Goal: Task Accomplishment & Management: Use online tool/utility

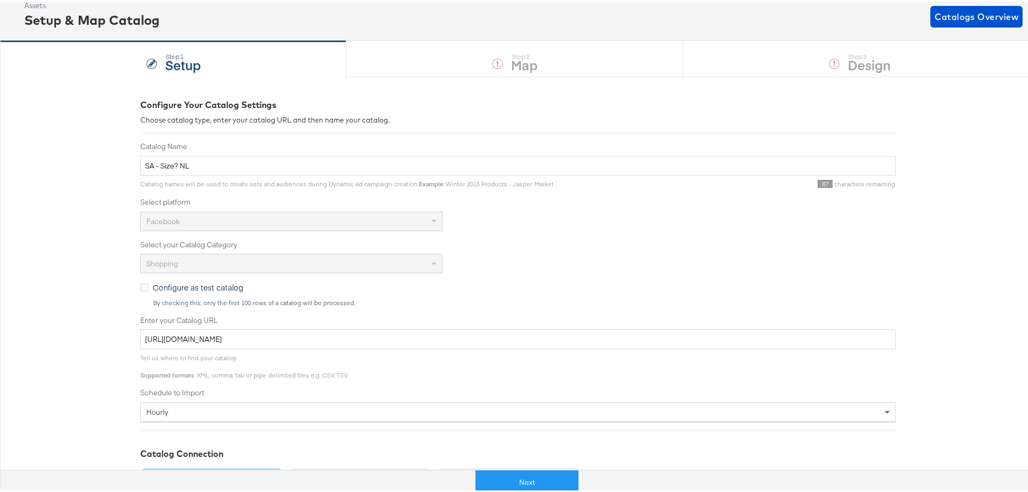
scroll to position [182, 0]
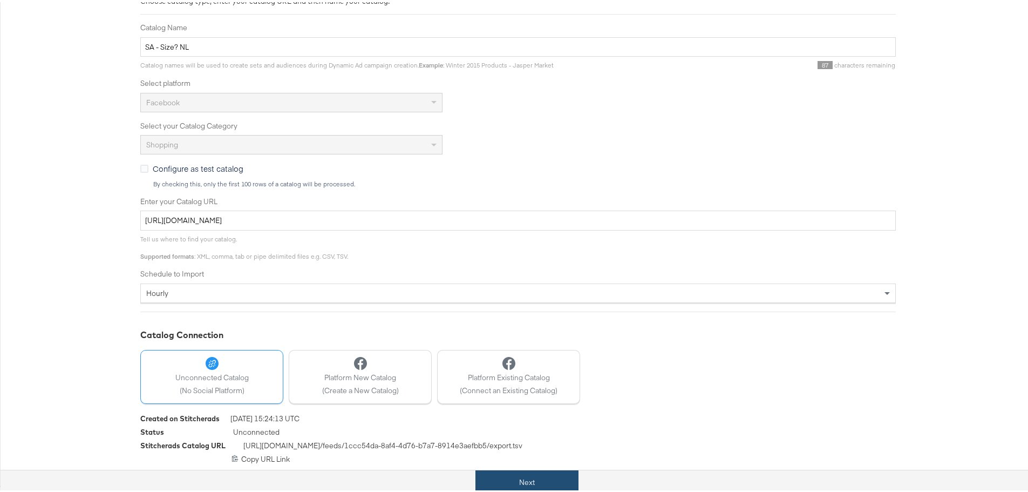
drag, startPoint x: 537, startPoint y: 466, endPoint x: 549, endPoint y: 478, distance: 16.8
click at [538, 466] on div "Next" at bounding box center [527, 475] width 1036 height 32
click at [549, 478] on button "Next" at bounding box center [526, 480] width 103 height 24
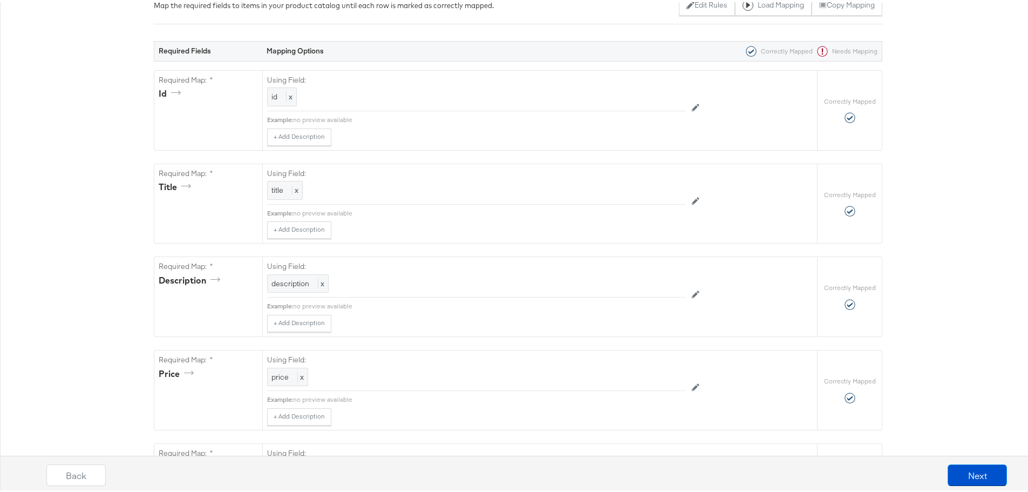
scroll to position [0, 0]
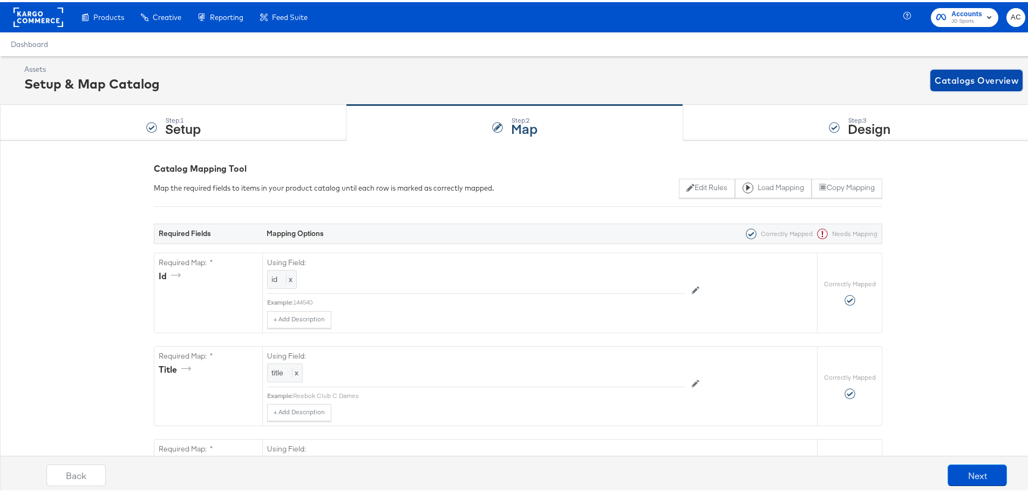
click at [966, 81] on span "Catalogs Overview" at bounding box center [976, 78] width 84 height 15
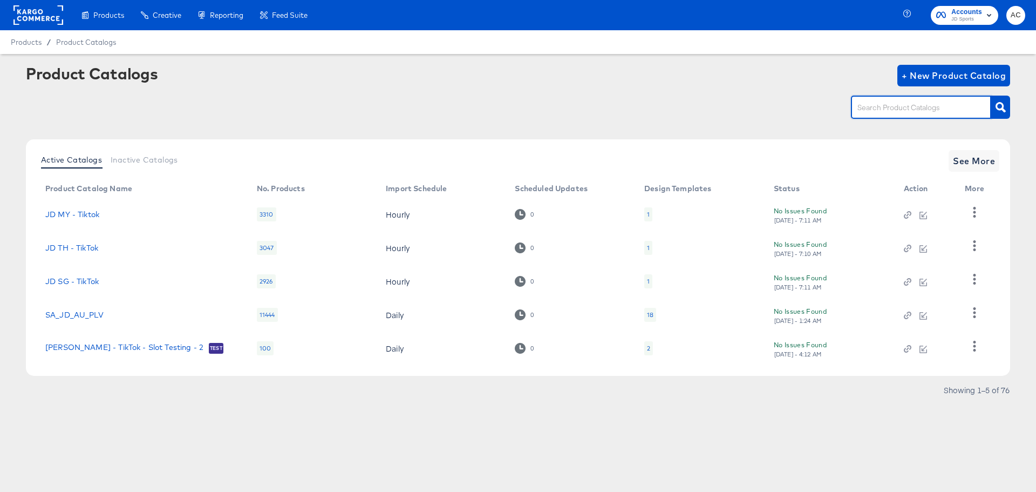
click at [906, 110] on input "text" at bounding box center [912, 107] width 115 height 12
type input "size"
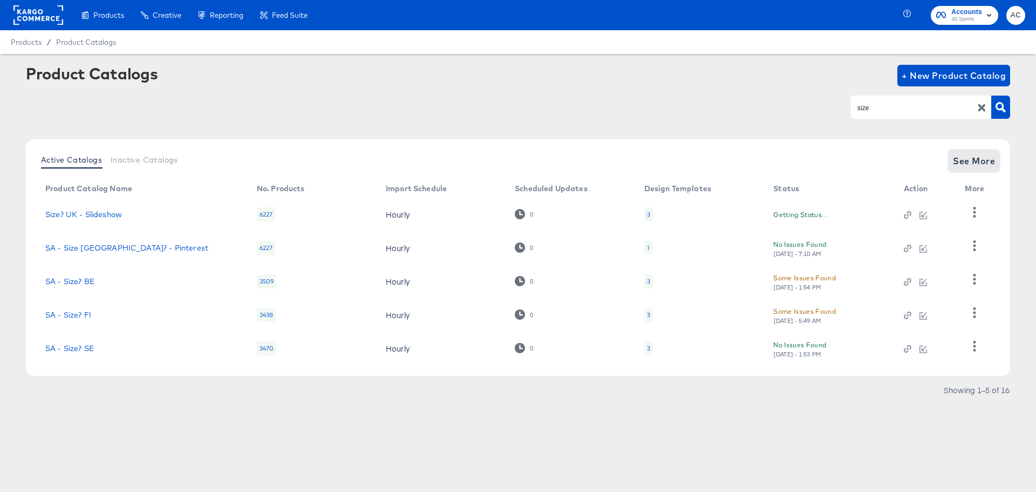
click at [966, 161] on span "See More" at bounding box center [974, 160] width 42 height 15
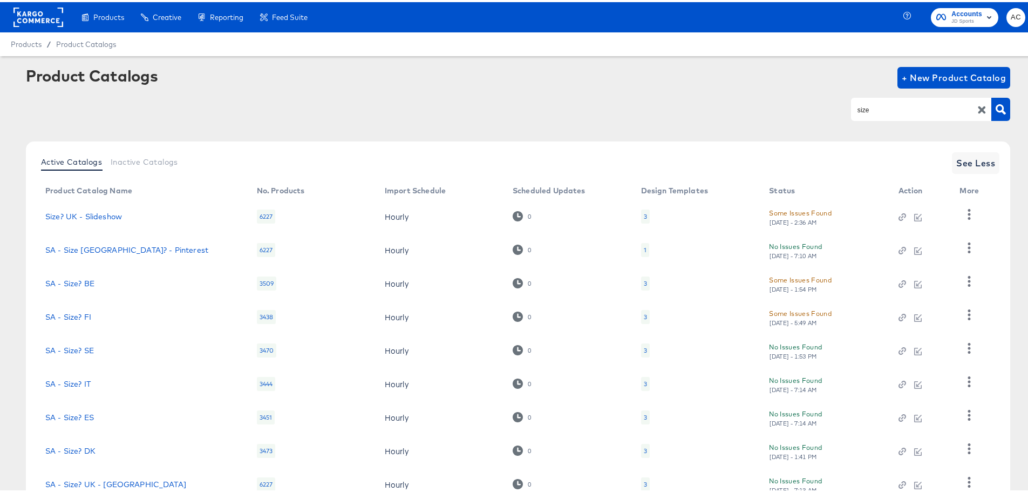
scroll to position [112, 0]
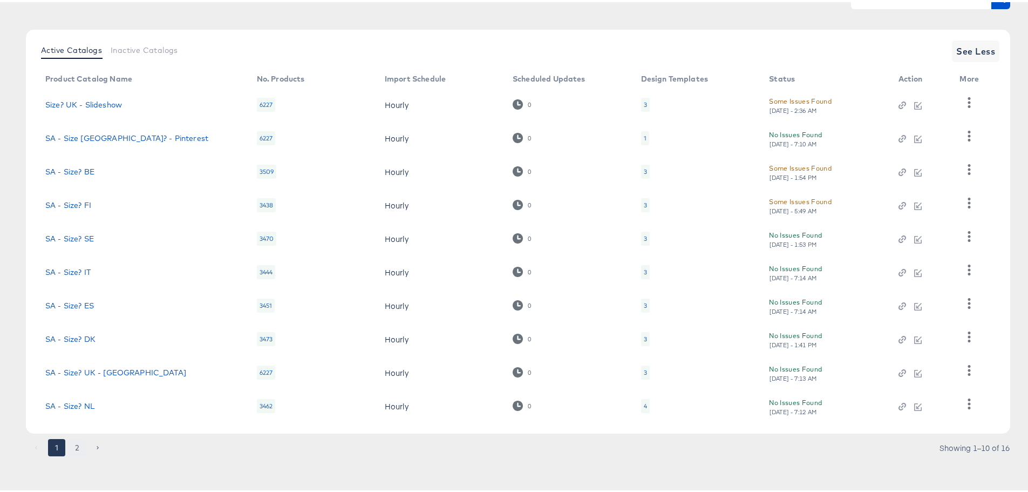
click at [74, 447] on button "2" at bounding box center [77, 444] width 17 height 17
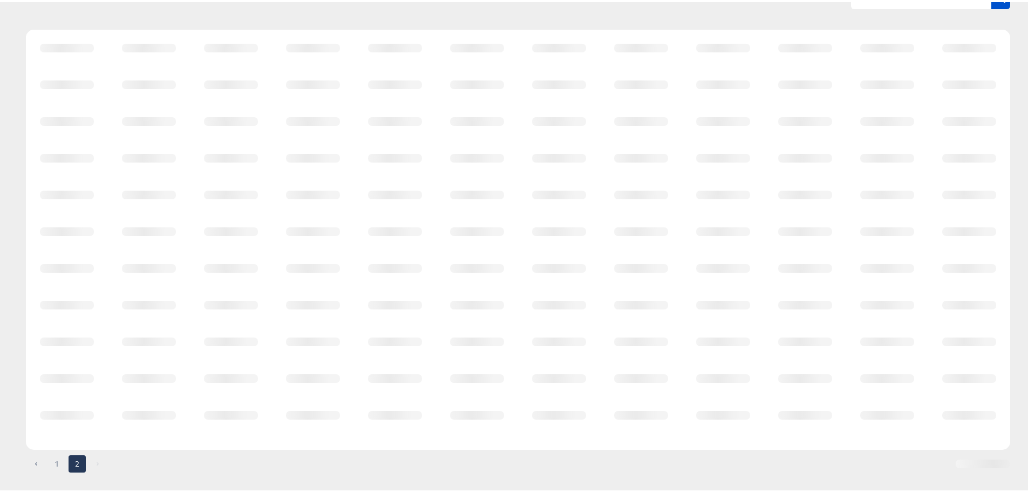
scroll to position [0, 0]
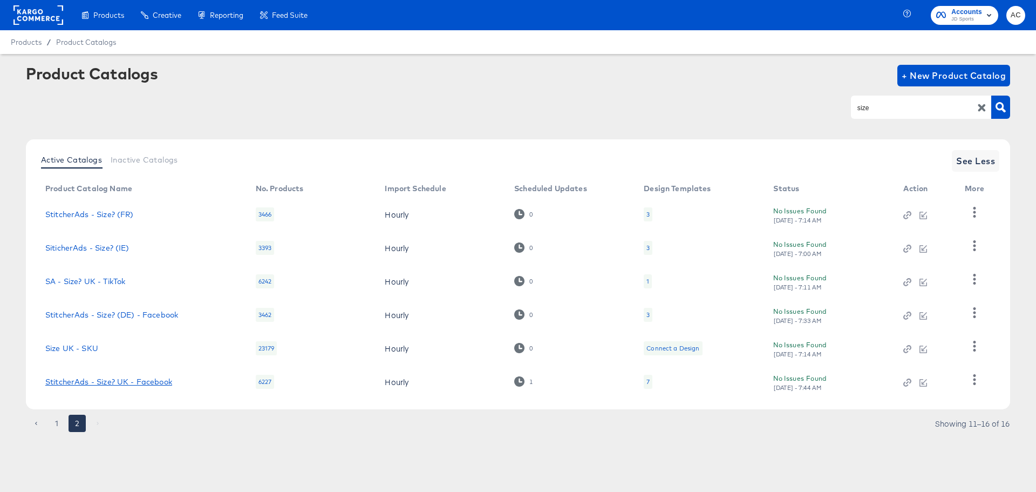
click at [141, 381] on link "StitcherAds - Size? UK - Facebook" at bounding box center [108, 381] width 127 height 9
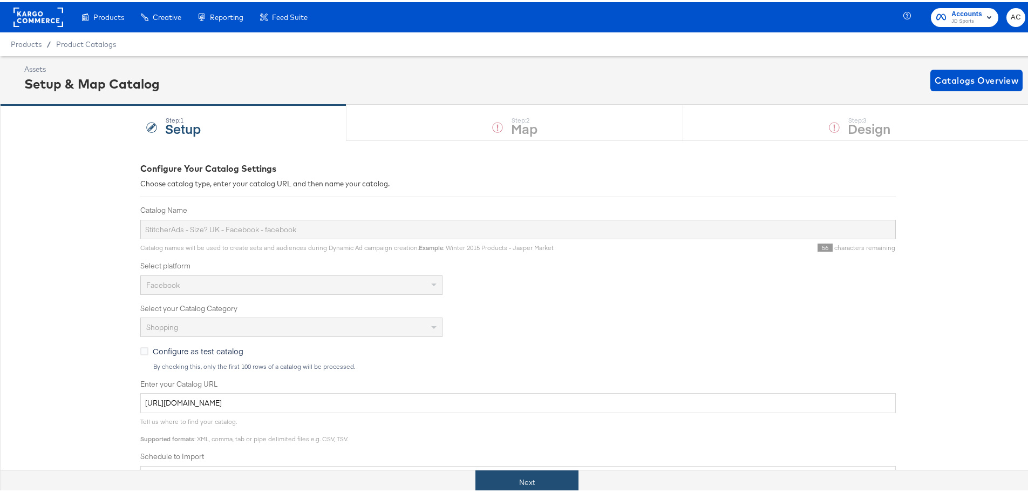
click at [533, 472] on button "Next" at bounding box center [526, 480] width 103 height 24
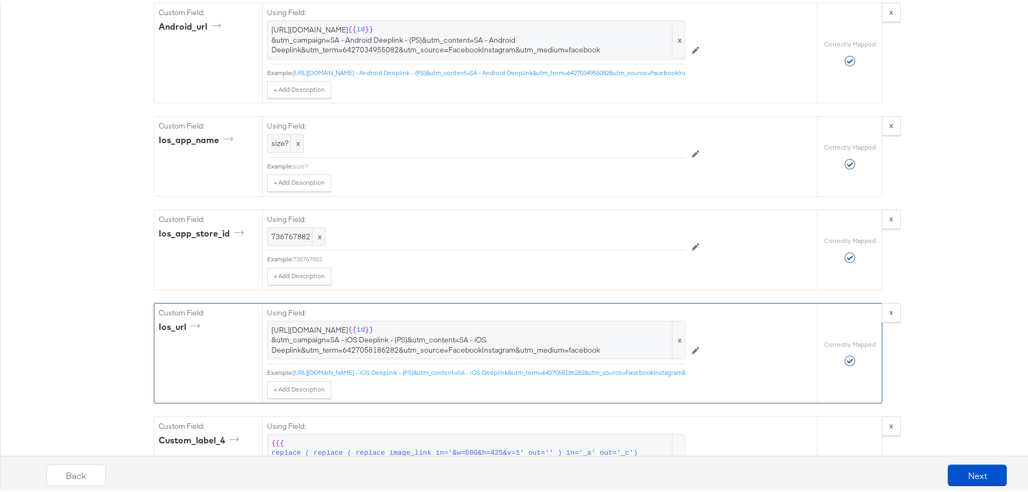
scroll to position [2200, 0]
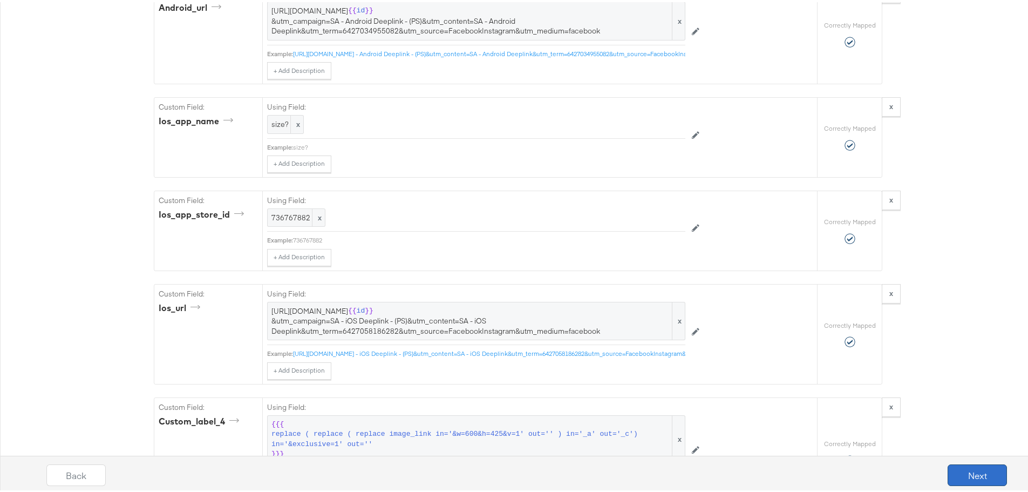
click at [968, 476] on button "Next" at bounding box center [976, 473] width 59 height 22
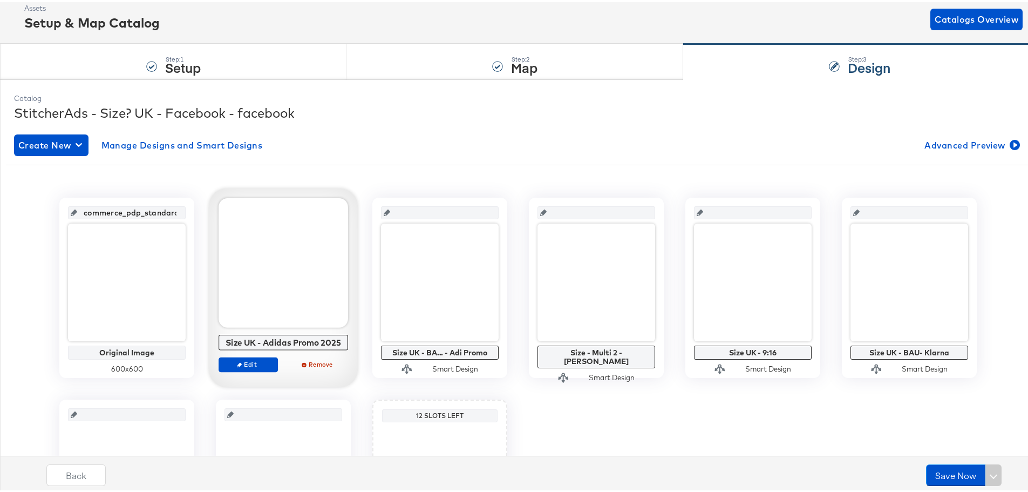
scroll to position [216, 0]
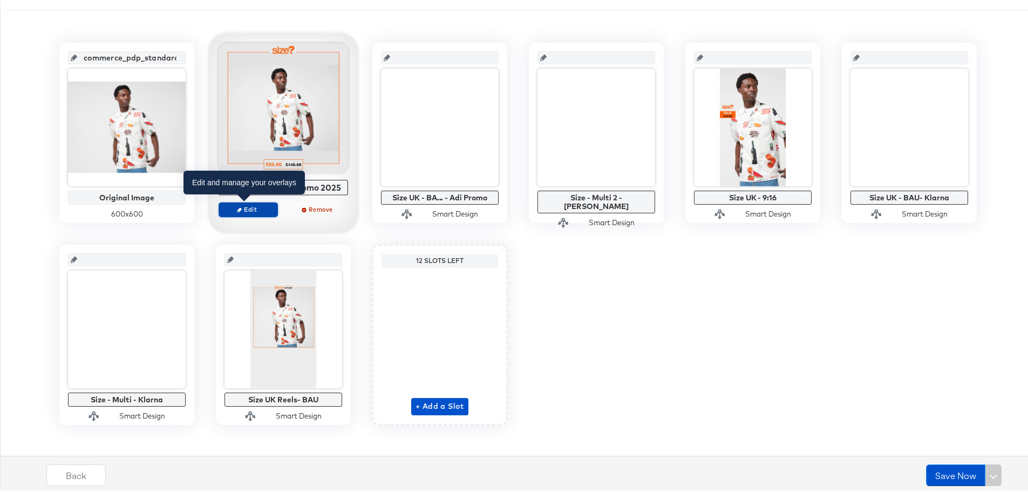
click at [262, 208] on span "Edit" at bounding box center [248, 207] width 50 height 8
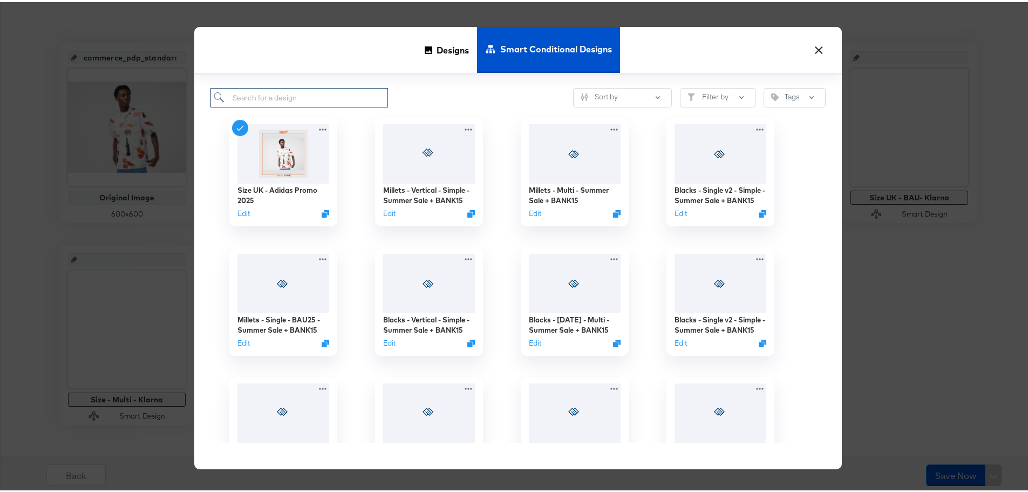
click at [271, 99] on input "search" at bounding box center [299, 96] width 178 height 20
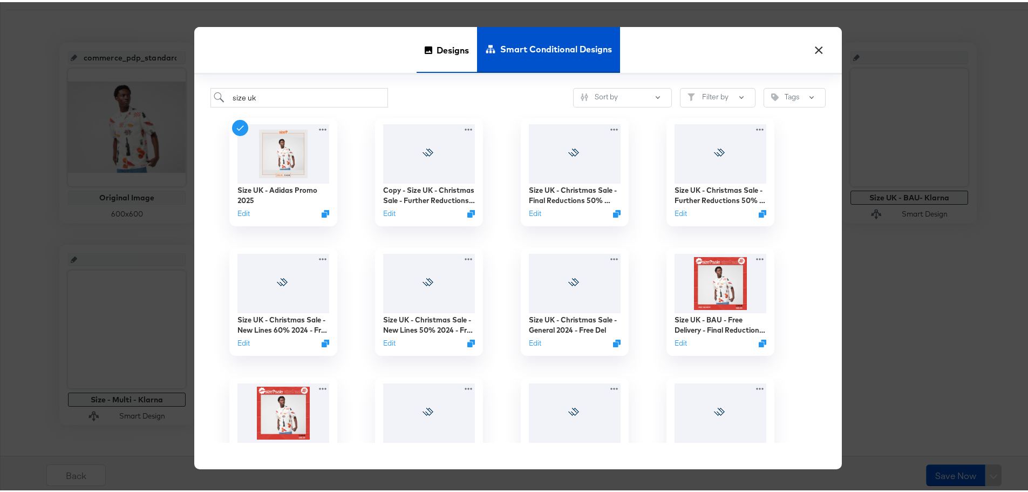
click at [418, 57] on div "Designs" at bounding box center [447, 48] width 60 height 46
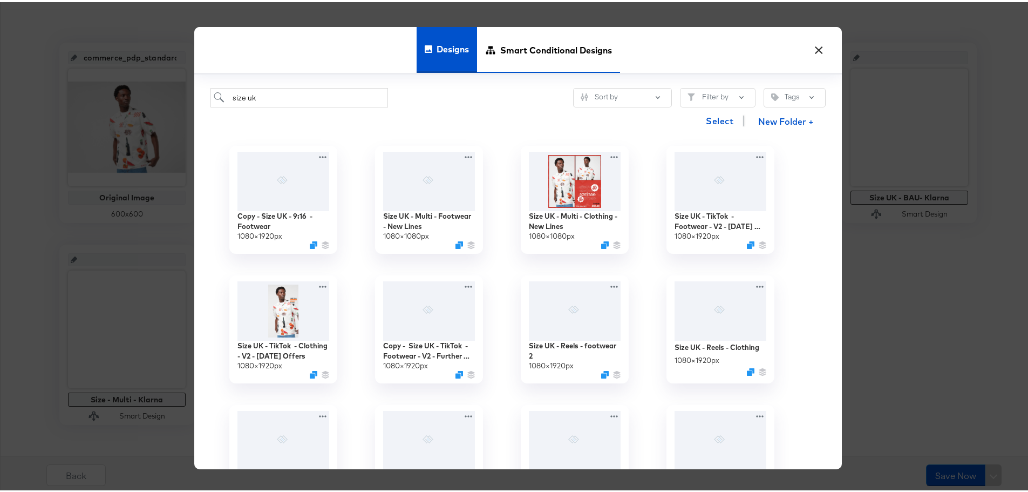
click at [568, 42] on span "Smart Conditional Designs" at bounding box center [556, 47] width 112 height 47
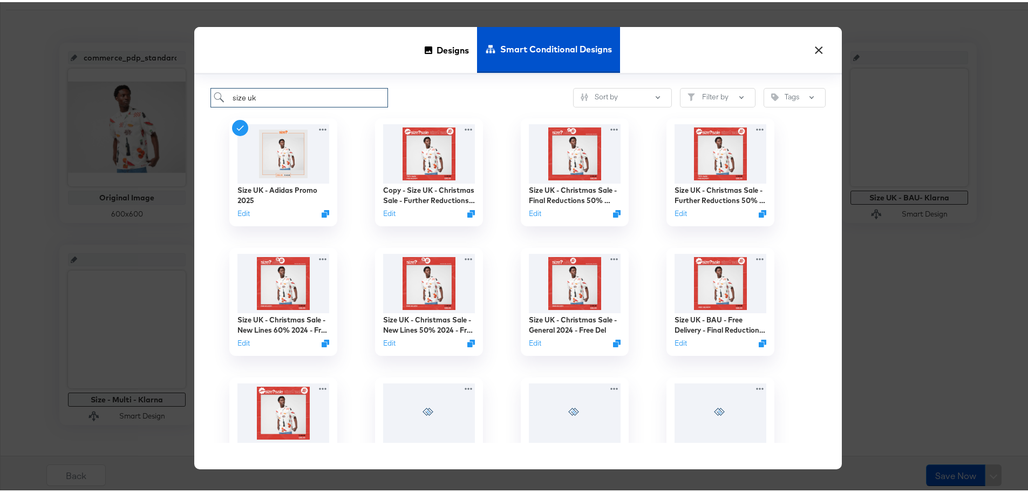
click at [306, 92] on input "size uk" at bounding box center [299, 96] width 178 height 20
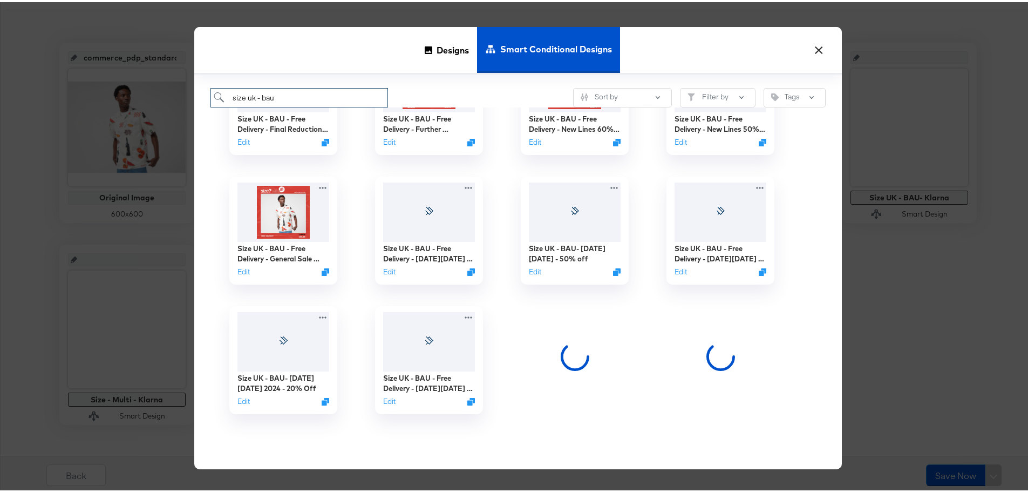
scroll to position [598, 0]
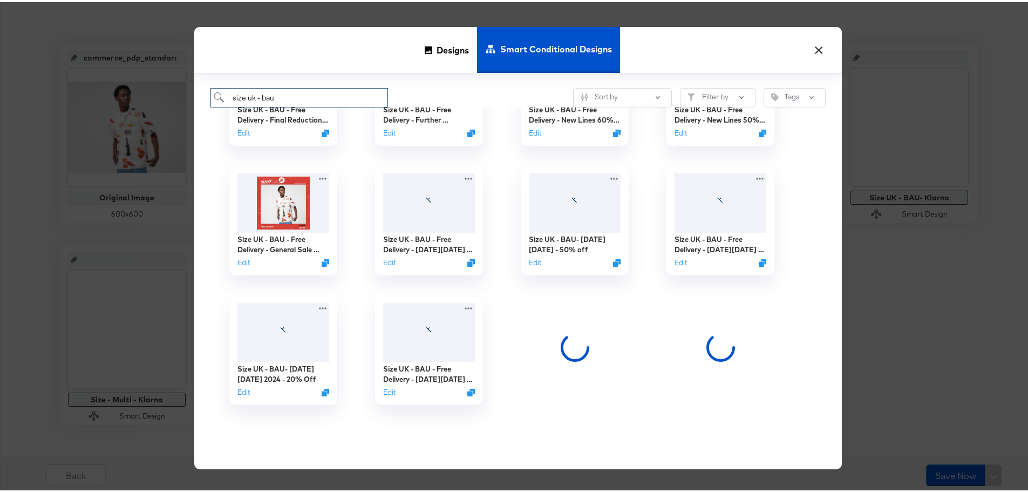
type input "size uk - bau"
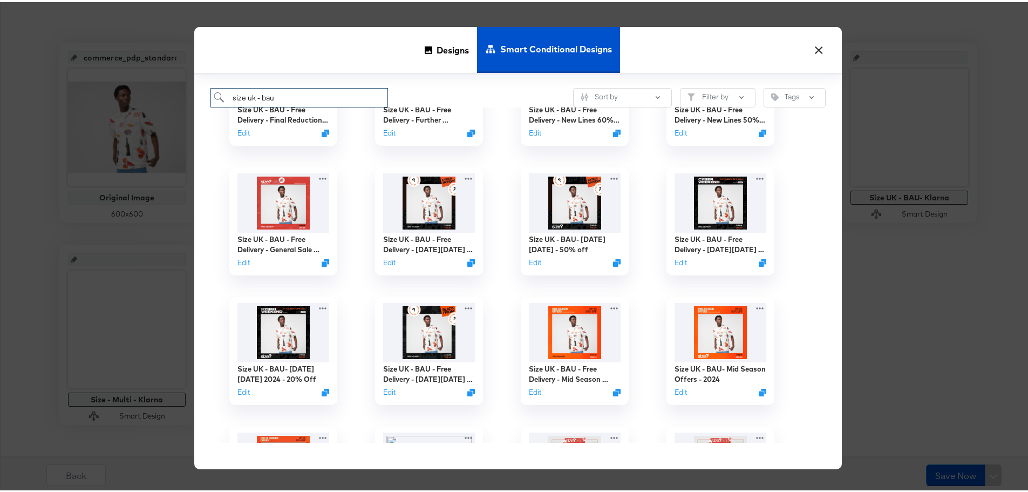
drag, startPoint x: 282, startPoint y: 92, endPoint x: 214, endPoint y: 92, distance: 68.5
click at [214, 93] on input "size uk - bau" at bounding box center [299, 96] width 178 height 20
paste input "Size UK - BAU- 2025"
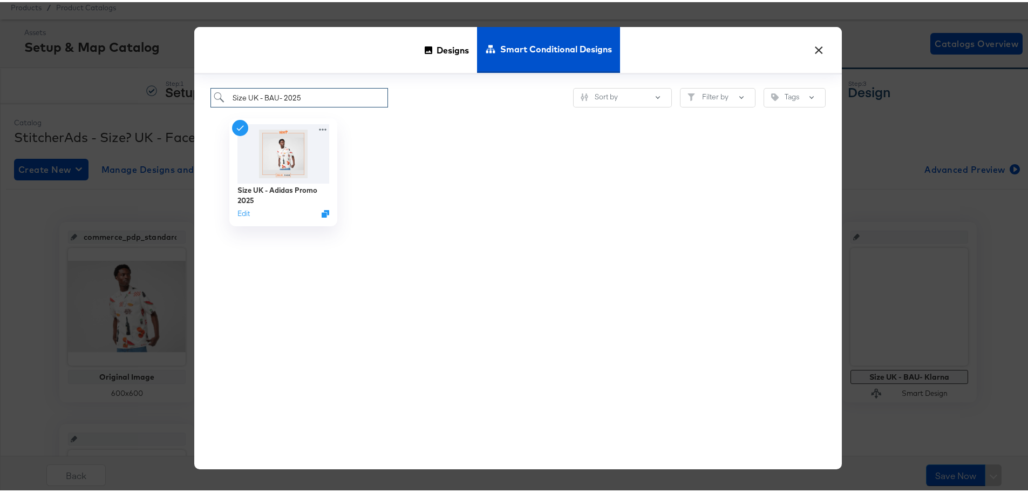
scroll to position [0, 0]
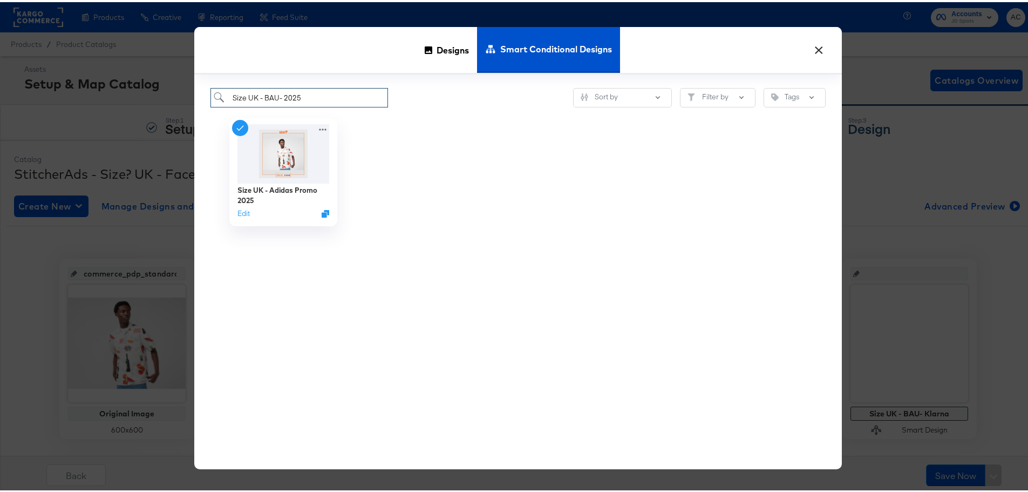
click at [308, 91] on input "Size UK - BAU- 2025" at bounding box center [299, 96] width 178 height 20
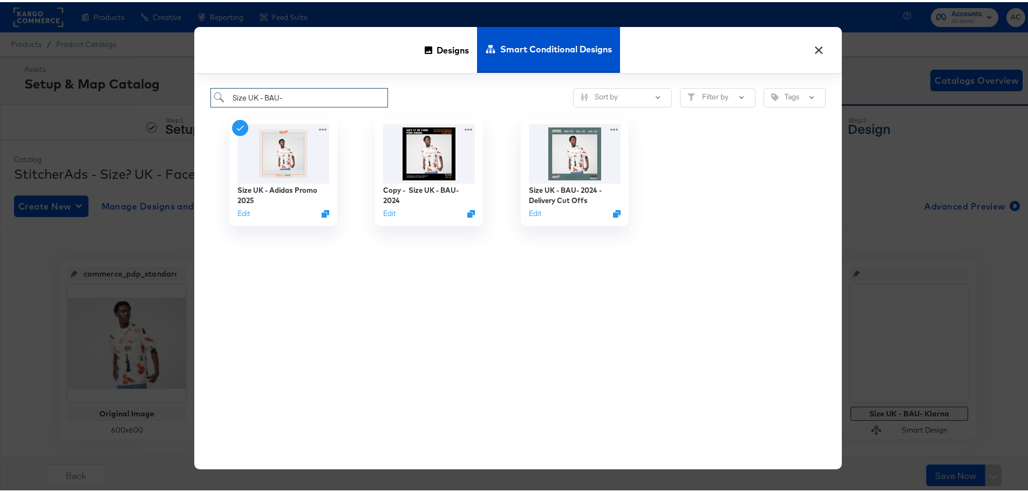
type input "Size UK - BAU"
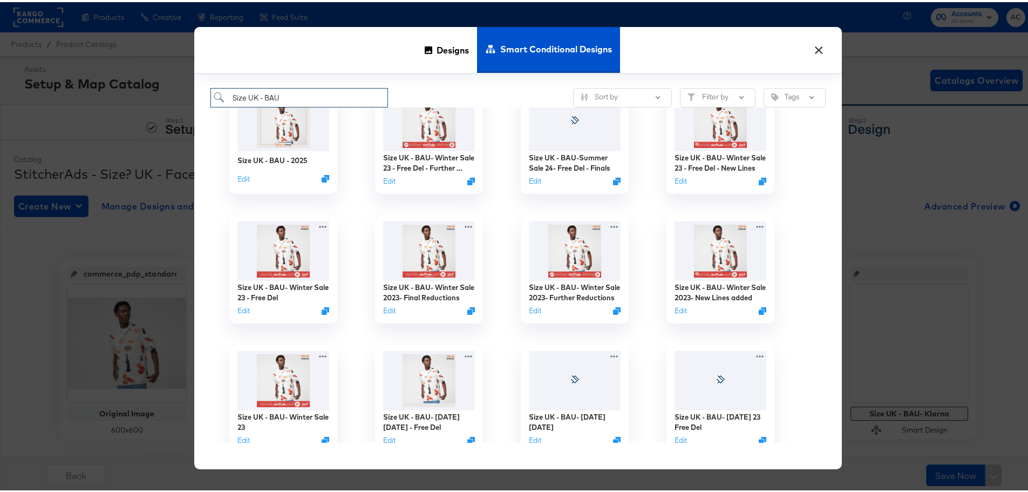
scroll to position [1403, 0]
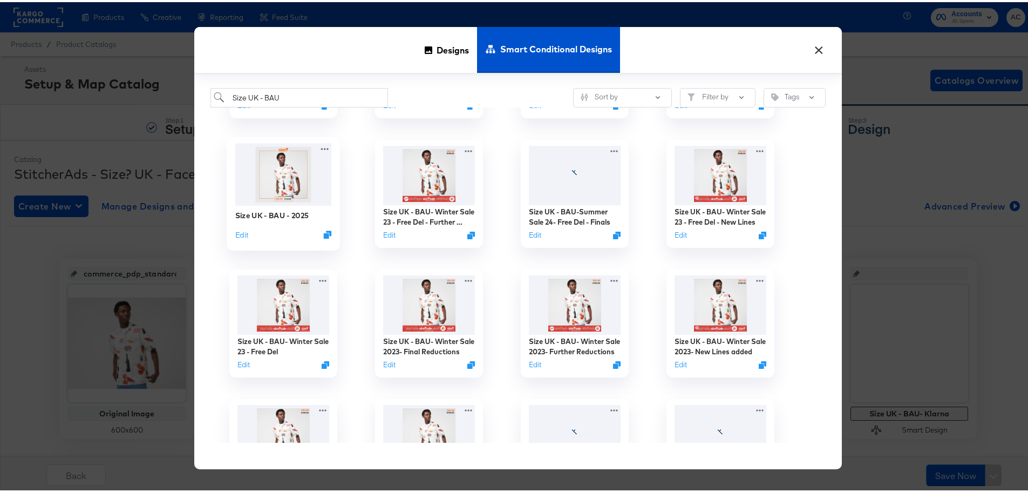
click at [265, 212] on div "Size UK - BAU - 2025" at bounding box center [272, 213] width 74 height 10
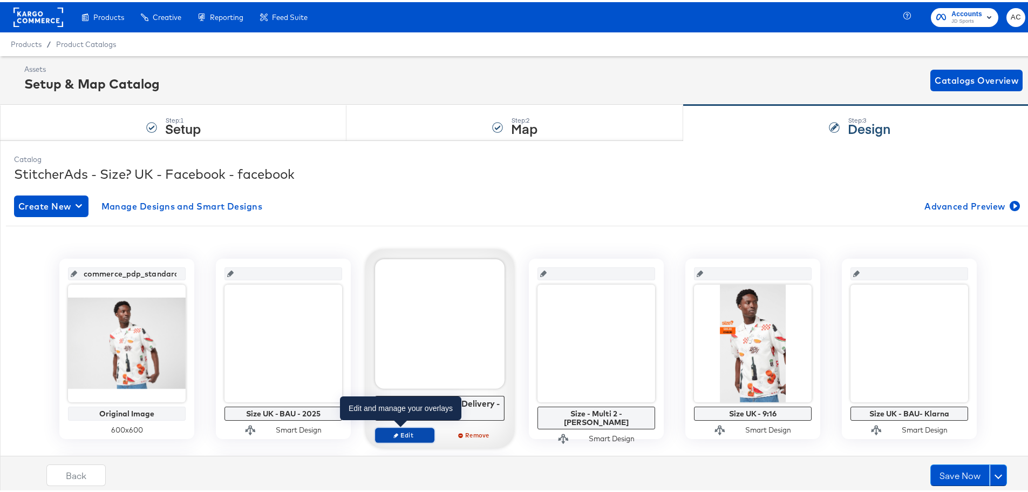
click at [403, 431] on span "Edit" at bounding box center [405, 432] width 50 height 8
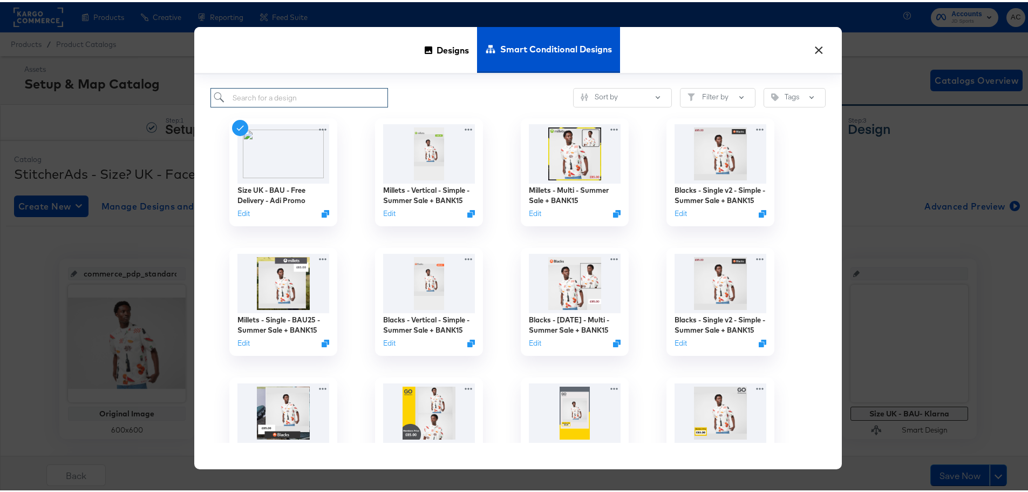
click at [300, 94] on input "search" at bounding box center [299, 96] width 178 height 20
paste input "Size UK - BAU- Free Delivery - 2025"
type input "Size UK - BAU- Free Delivery - 2025"
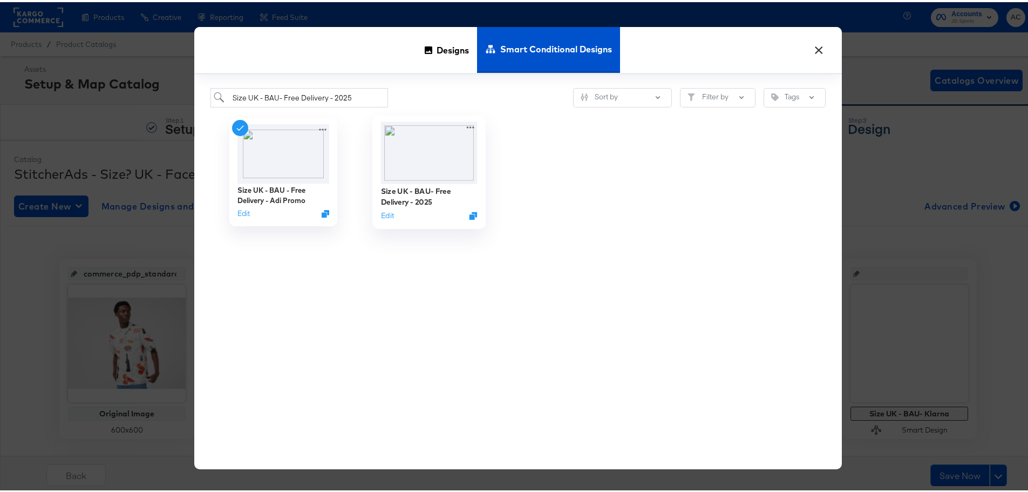
click at [423, 179] on img at bounding box center [429, 151] width 97 height 62
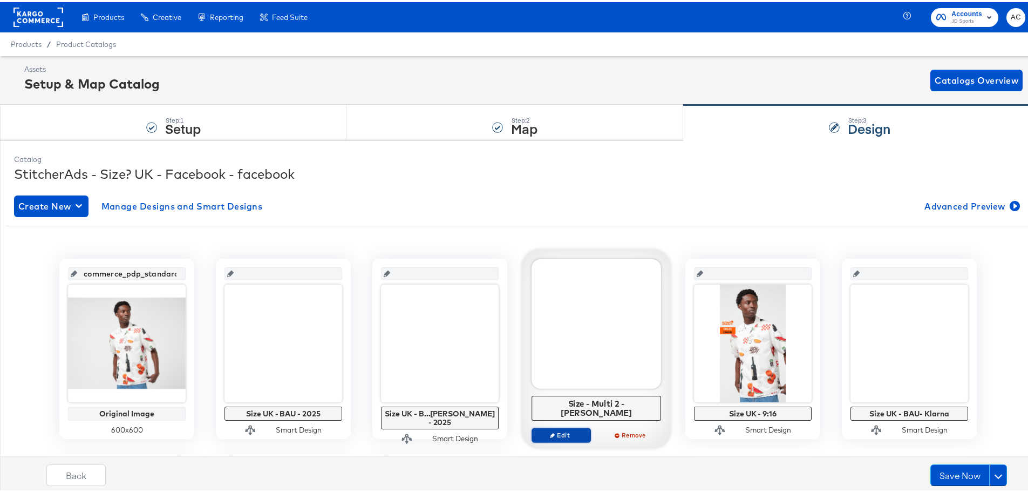
click at [575, 428] on span "Edit" at bounding box center [561, 432] width 50 height 8
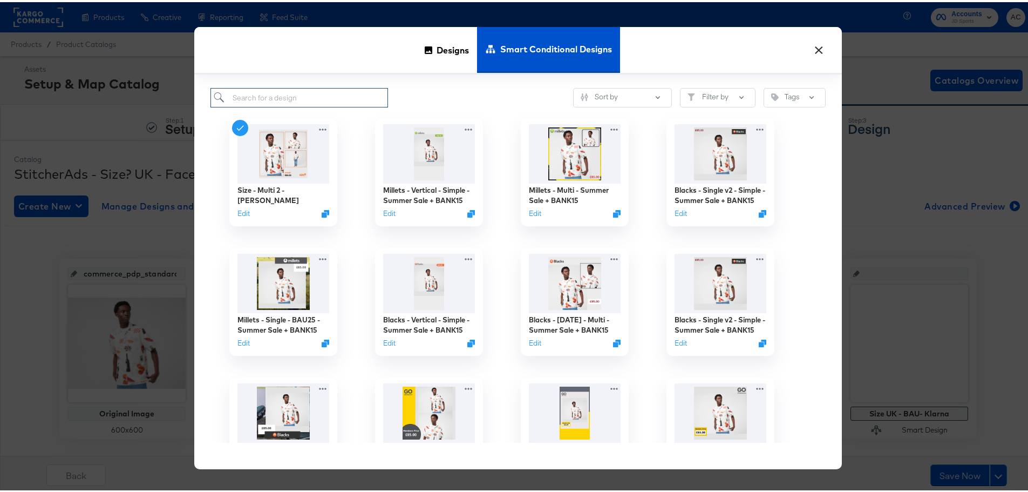
click at [282, 93] on input "search" at bounding box center [299, 96] width 178 height 20
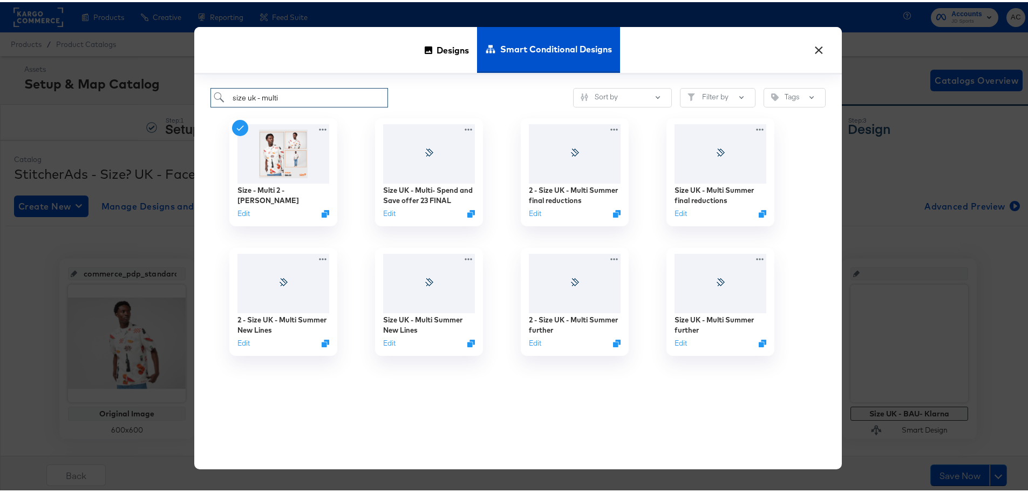
type input "size uk - multi"
drag, startPoint x: 312, startPoint y: 83, endPoint x: 214, endPoint y: 91, distance: 98.5
click at [214, 91] on div "size uk - multi Sort by Filter by Tags Size - Multi 2 - Adi Promo Edit Size UK …" at bounding box center [517, 269] width 647 height 395
paste input "Size - Multi 2025"
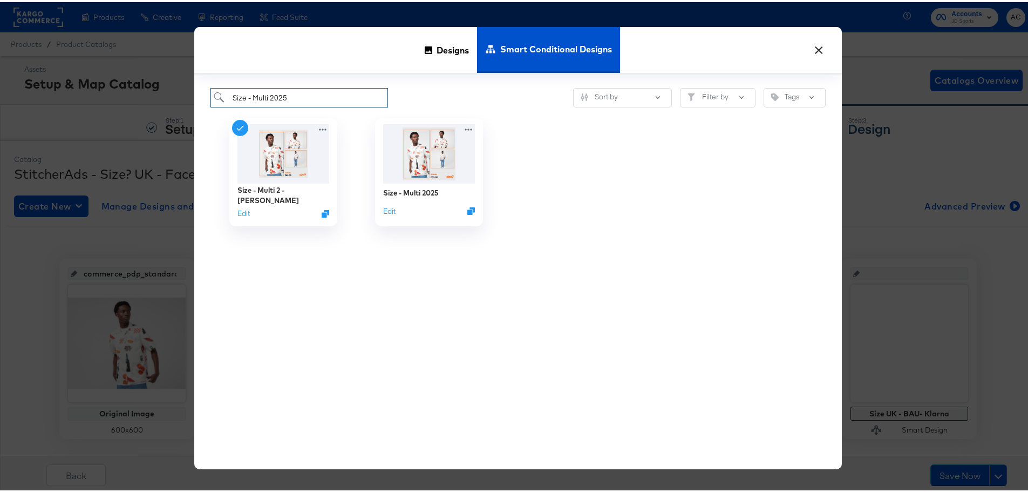
click at [230, 97] on input "Size - Multi 2025" at bounding box center [299, 96] width 178 height 20
type input "Size - Multi 2025"
click at [440, 183] on div "Size - Multi 2025 Edit" at bounding box center [429, 201] width 97 height 38
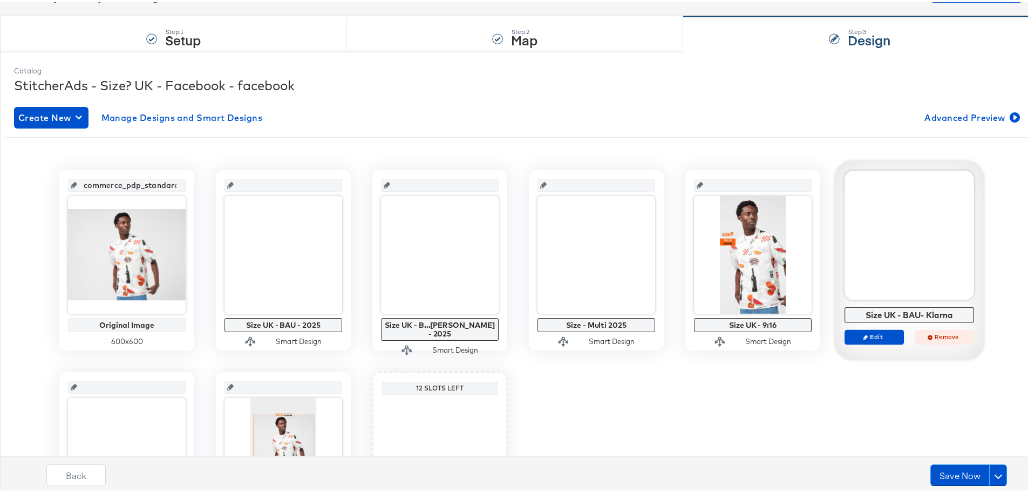
scroll to position [9, 0]
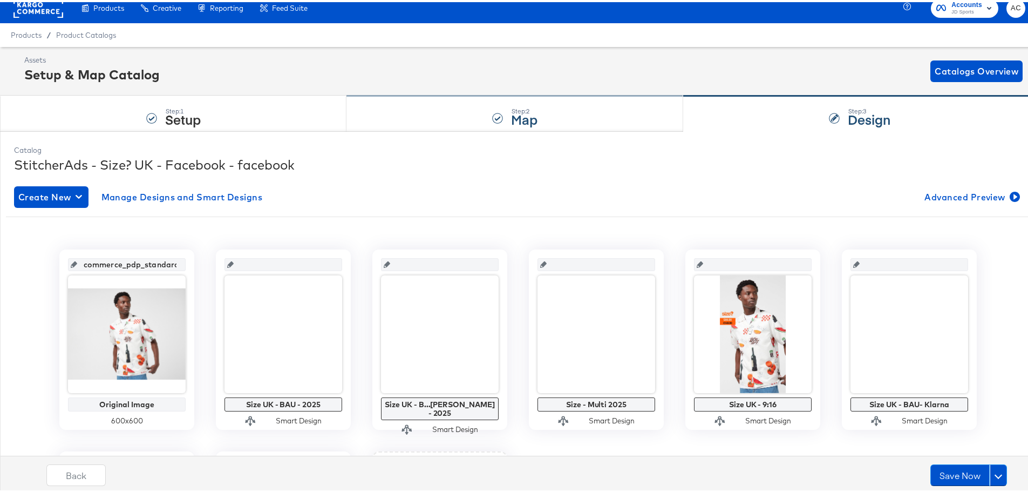
click at [570, 105] on div "Step: 2 Map" at bounding box center [514, 112] width 337 height 36
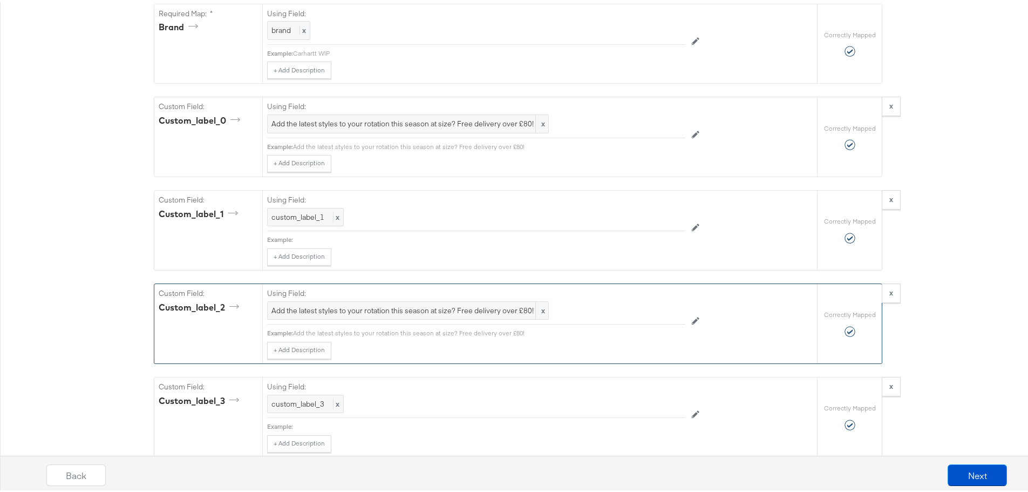
scroll to position [1187, 0]
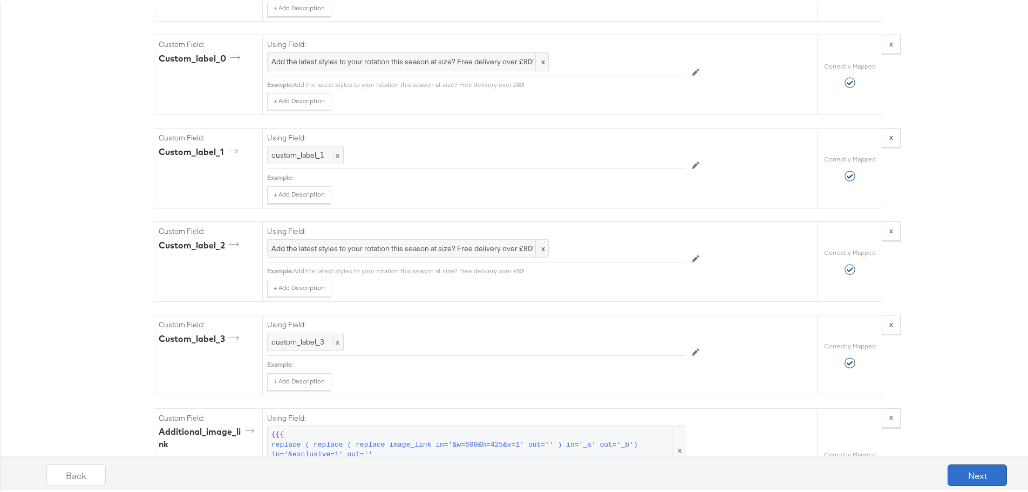
click at [972, 471] on button "Next" at bounding box center [976, 473] width 59 height 22
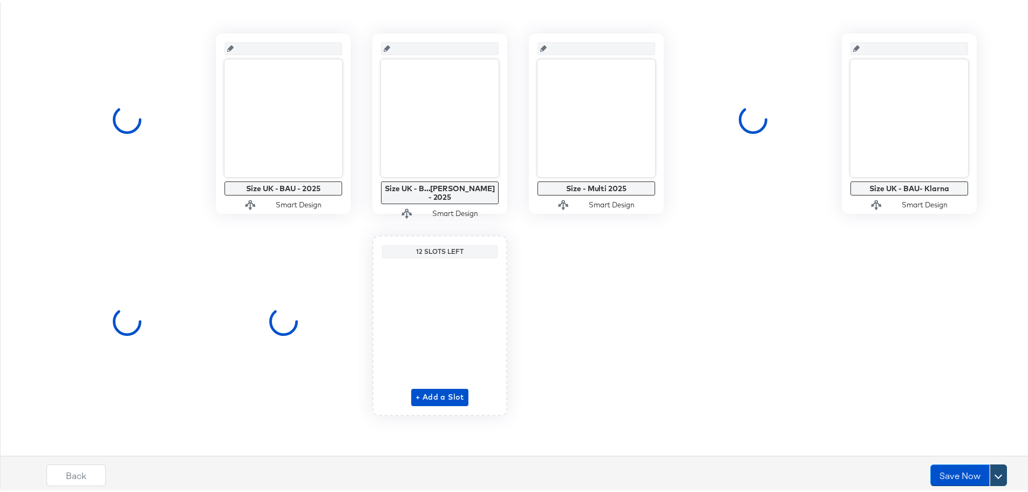
scroll to position [0, 0]
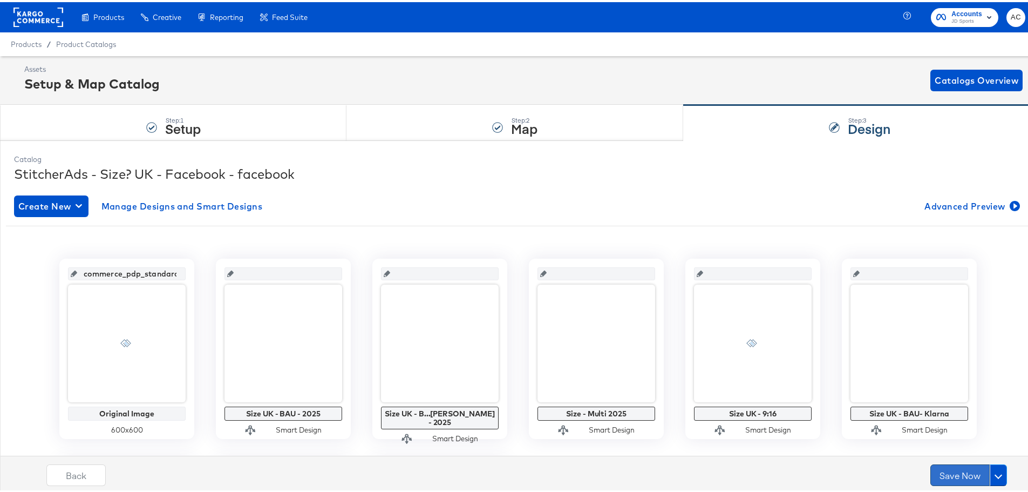
click at [941, 471] on button "Save Now" at bounding box center [959, 473] width 59 height 22
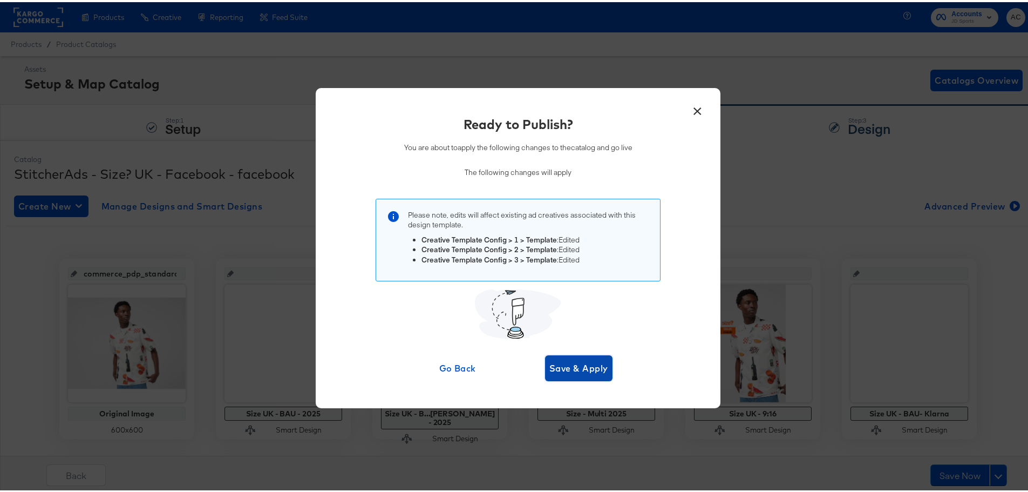
click at [580, 364] on span "Save & Apply" at bounding box center [578, 365] width 59 height 15
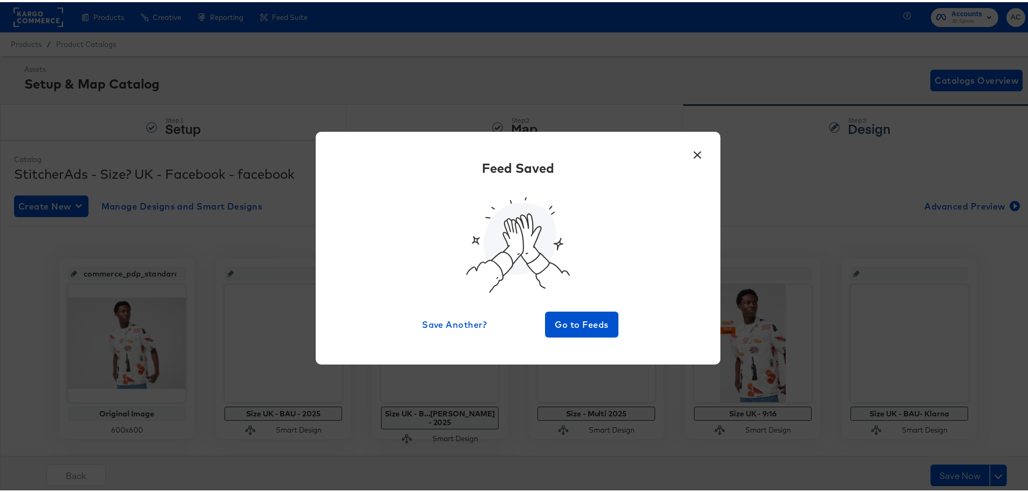
click at [692, 151] on button "×" at bounding box center [696, 149] width 19 height 19
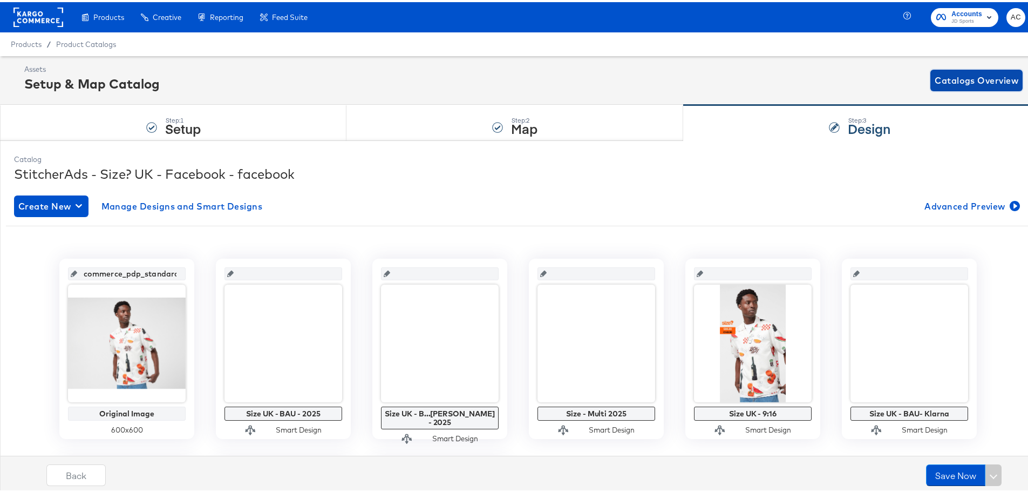
click at [954, 73] on span "Catalogs Overview" at bounding box center [976, 78] width 84 height 15
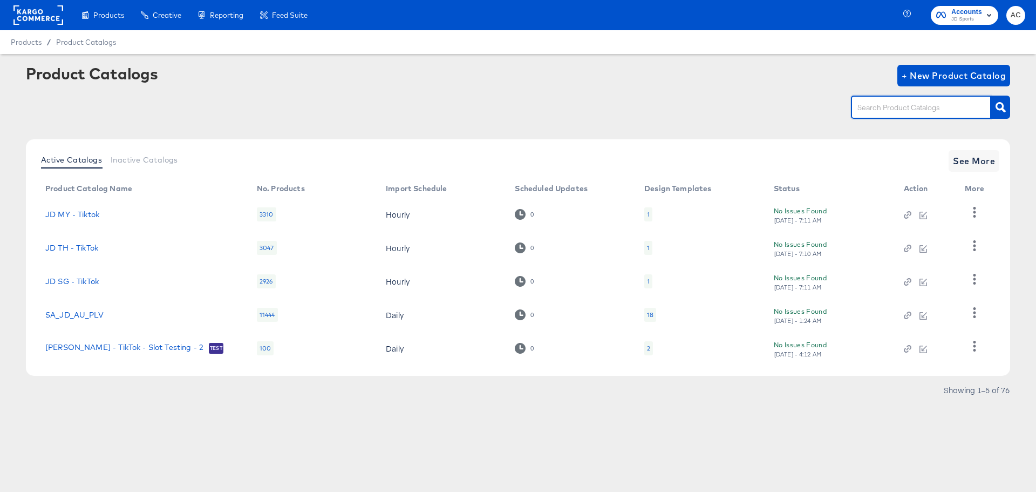
click at [913, 103] on input "text" at bounding box center [912, 107] width 115 height 12
type input "hip"
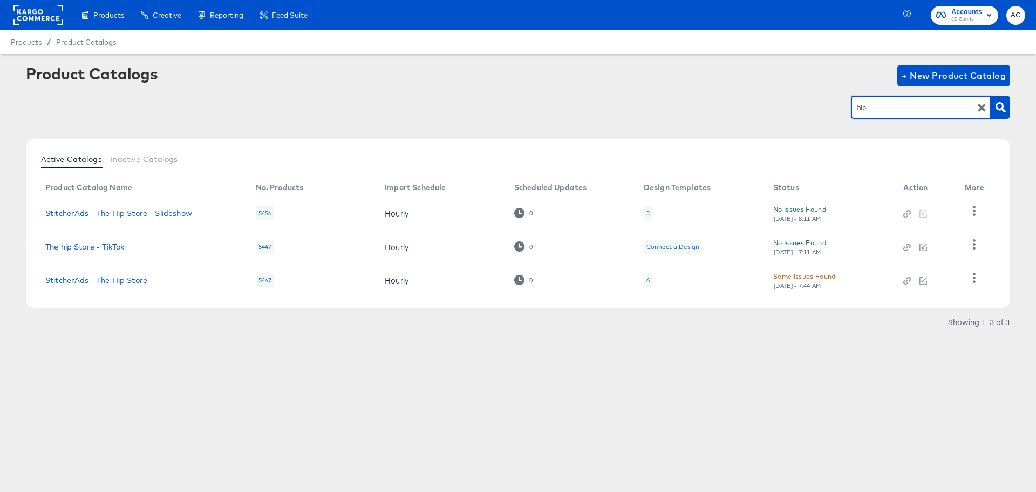
click at [132, 277] on link "StitcherAds - The Hip Store" at bounding box center [96, 280] width 102 height 9
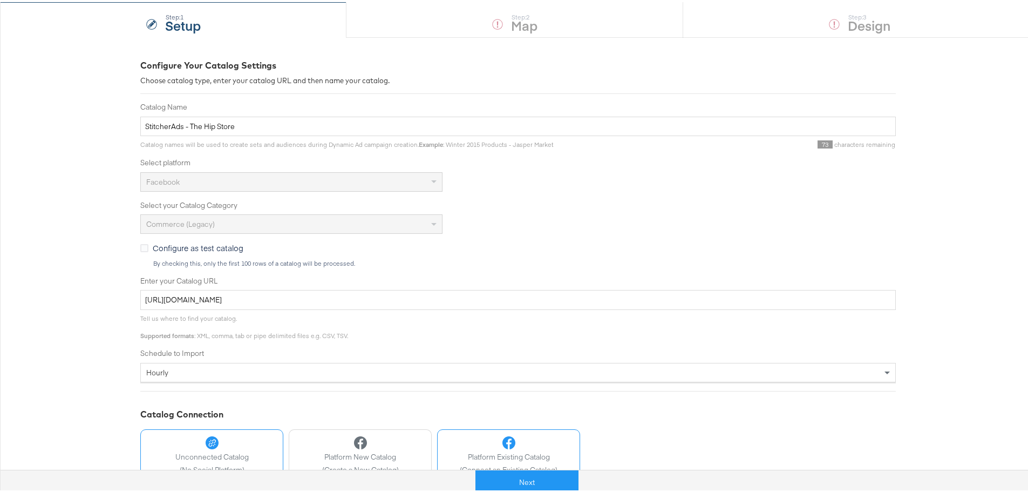
scroll to position [182, 0]
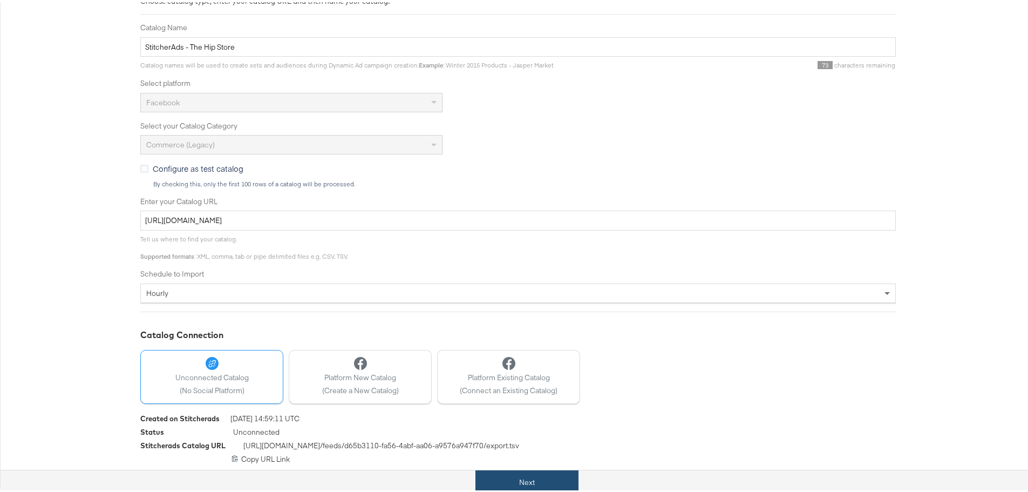
click at [536, 477] on button "Next" at bounding box center [526, 480] width 103 height 24
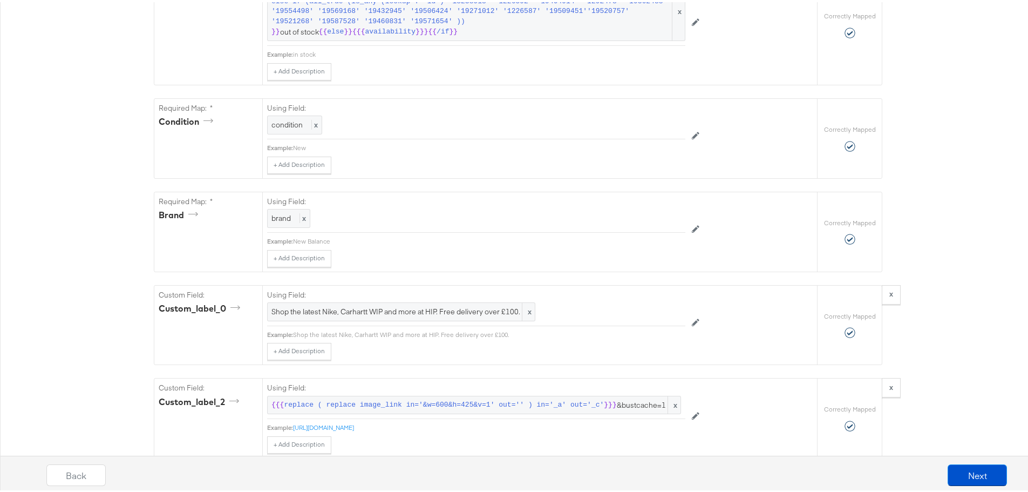
scroll to position [1349, 0]
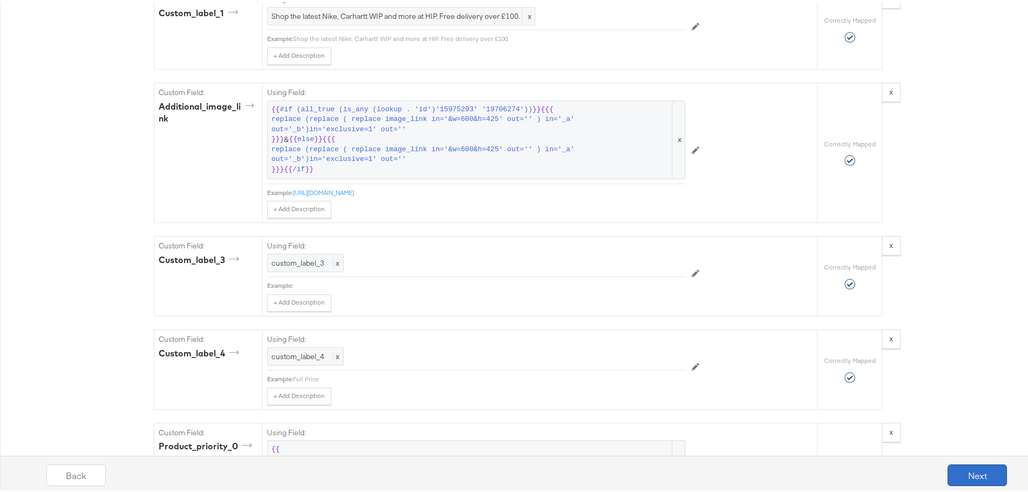
click at [955, 477] on button "Next" at bounding box center [976, 473] width 59 height 22
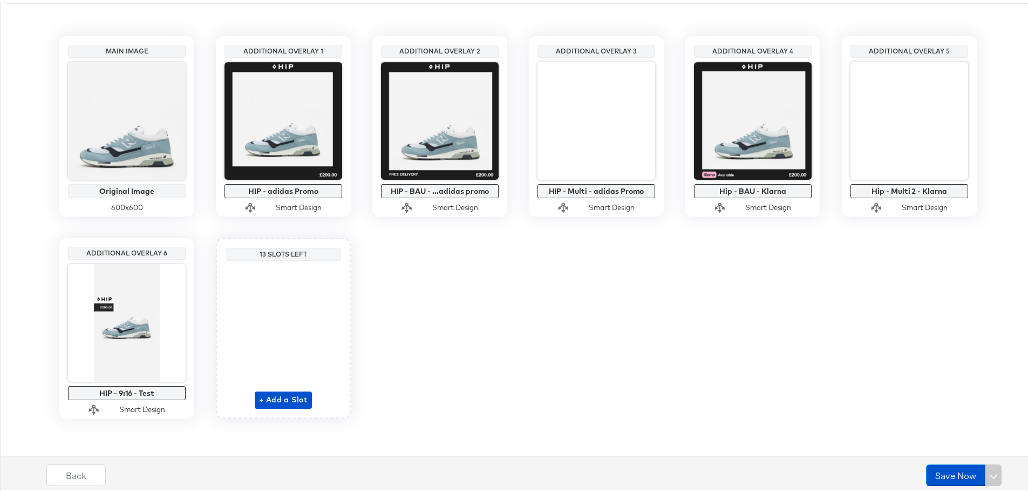
scroll to position [225, 0]
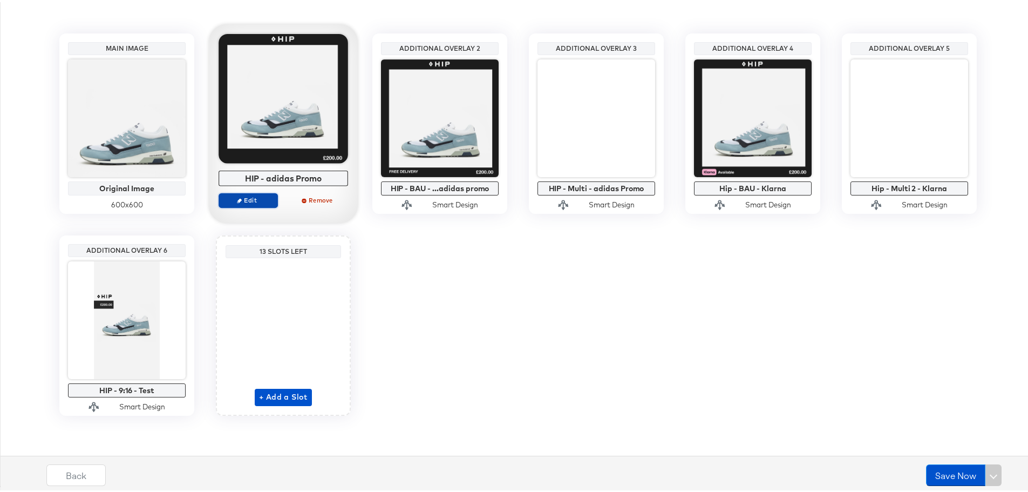
click at [251, 199] on span "Edit" at bounding box center [248, 198] width 50 height 8
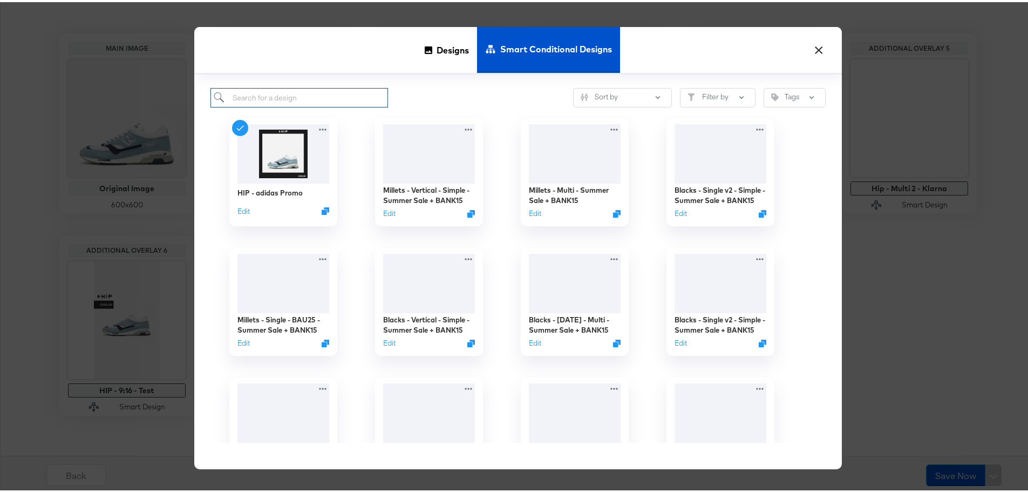
click at [309, 93] on input "search" at bounding box center [299, 96] width 178 height 20
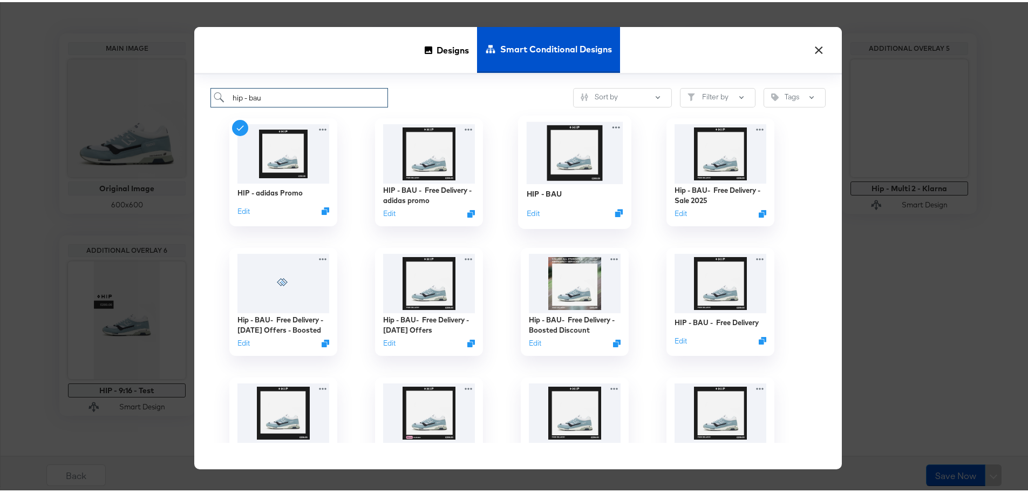
type input "hip - bau"
click at [576, 175] on img at bounding box center [575, 151] width 97 height 62
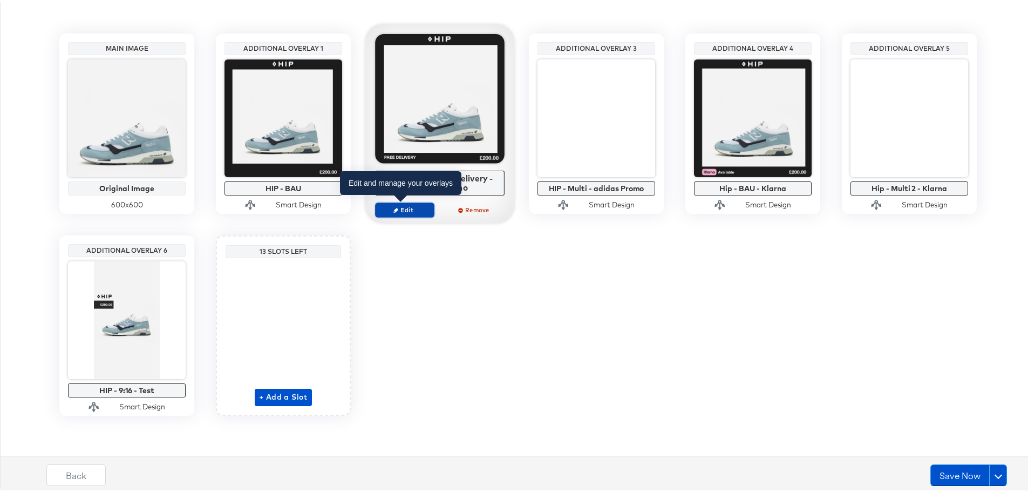
click at [411, 202] on button "Edit" at bounding box center [404, 207] width 59 height 15
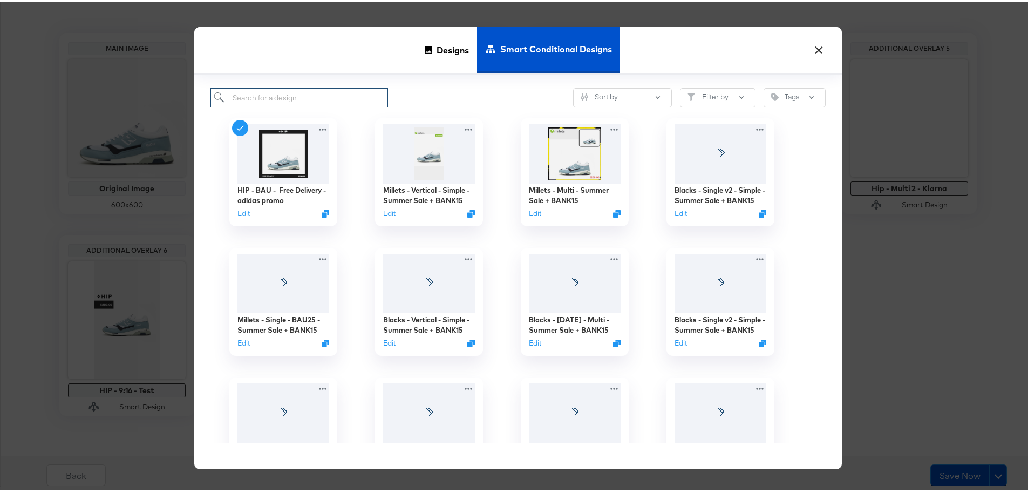
click at [322, 95] on input "search" at bounding box center [299, 96] width 178 height 20
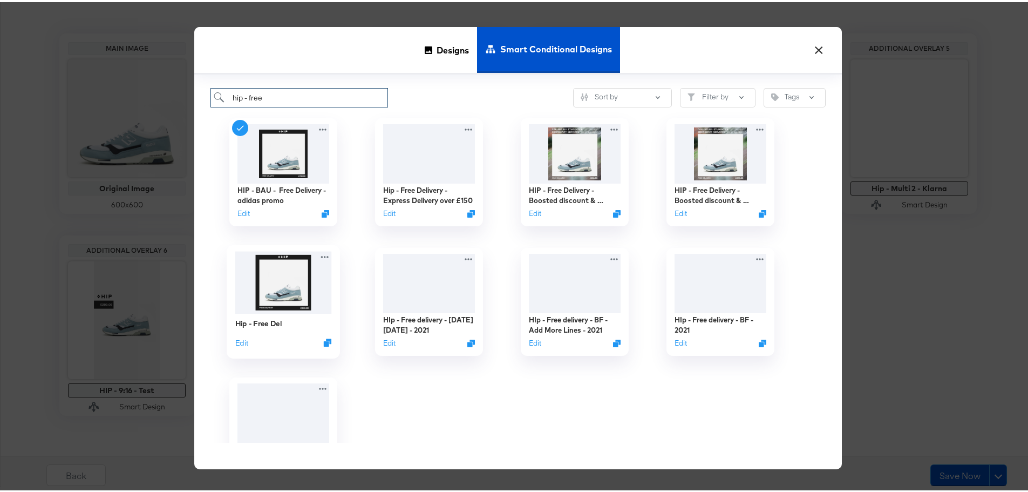
type input "hip - free"
click at [279, 296] on img at bounding box center [283, 280] width 97 height 62
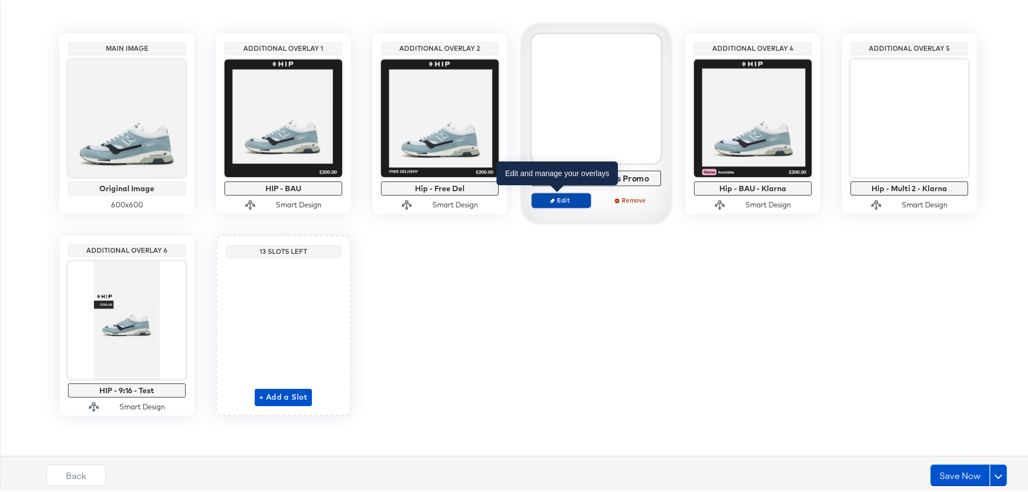
click at [564, 195] on span "Edit" at bounding box center [561, 198] width 50 height 8
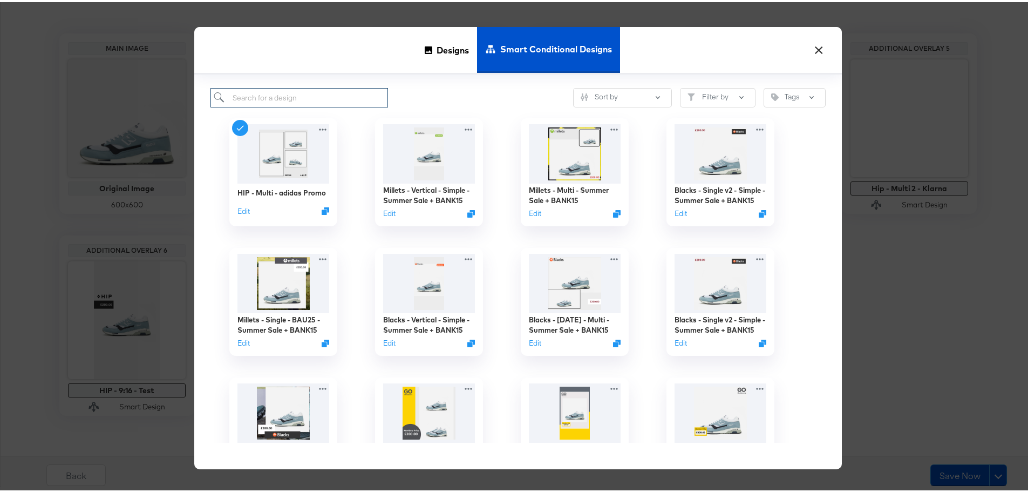
click at [344, 99] on input "search" at bounding box center [299, 96] width 178 height 20
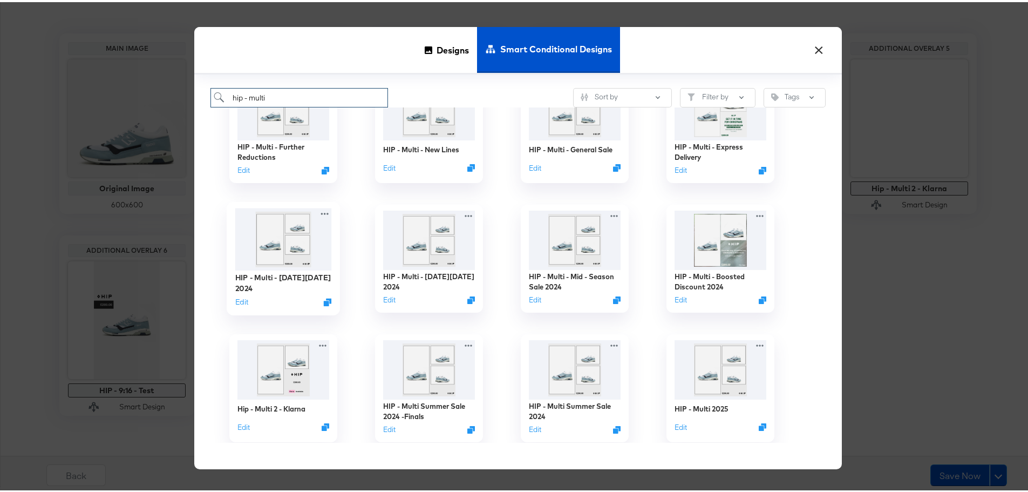
scroll to position [486, 0]
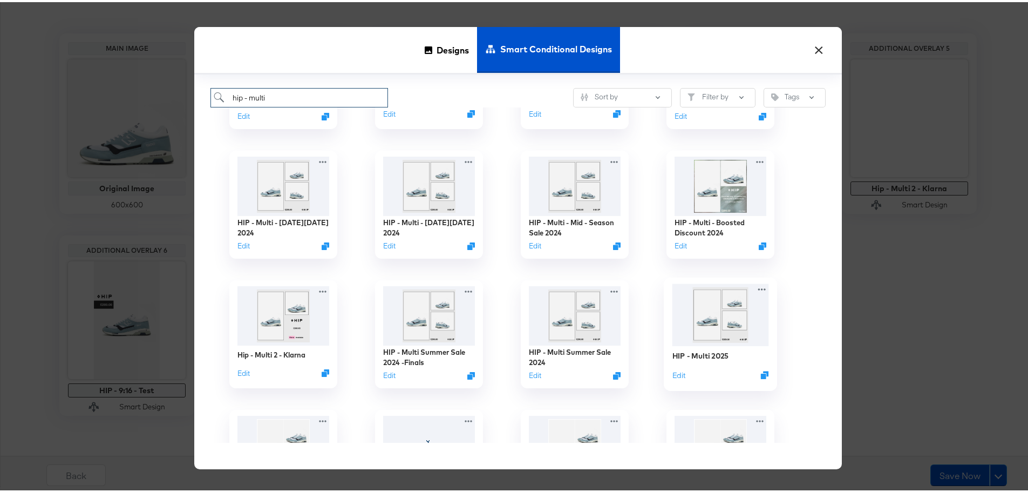
type input "hip - multi"
click at [730, 322] on img at bounding box center [720, 313] width 97 height 63
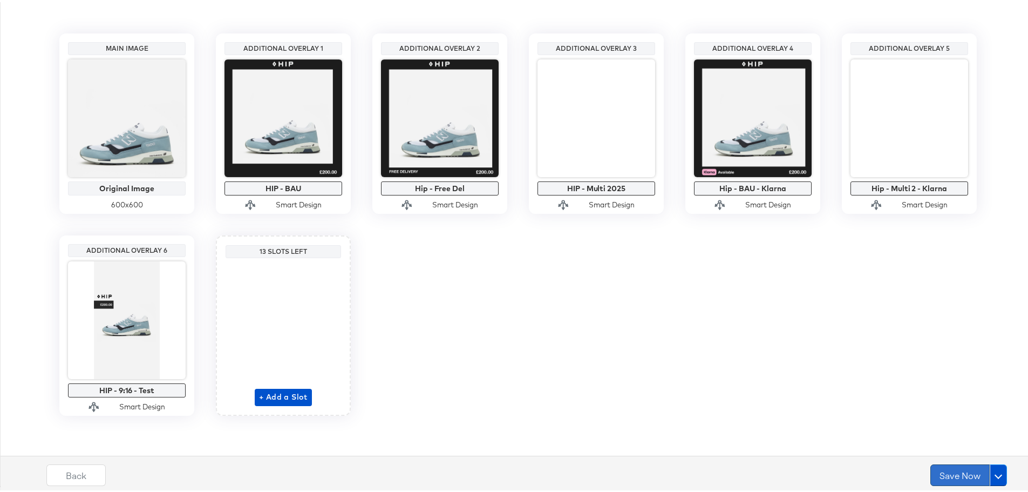
click at [947, 470] on button "Save Now" at bounding box center [959, 473] width 59 height 22
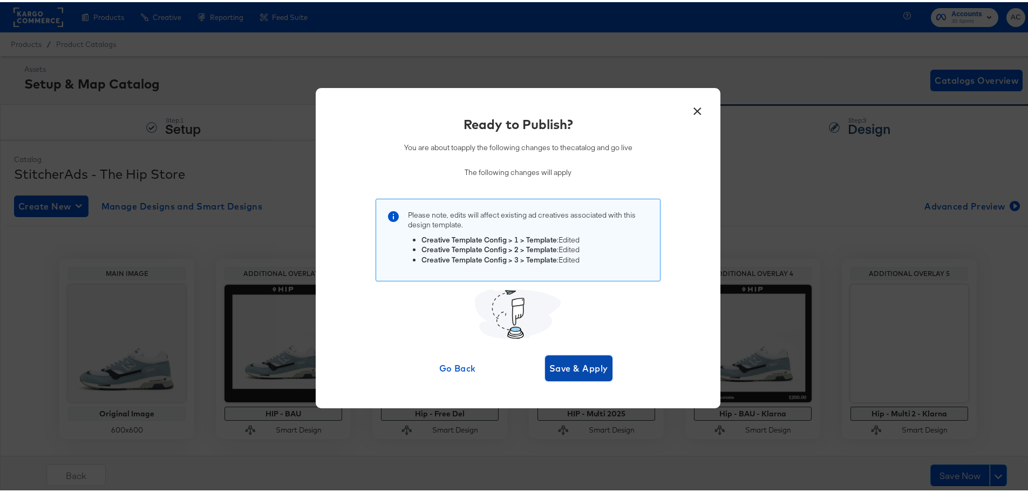
click at [582, 357] on button "Save & Apply" at bounding box center [578, 366] width 67 height 26
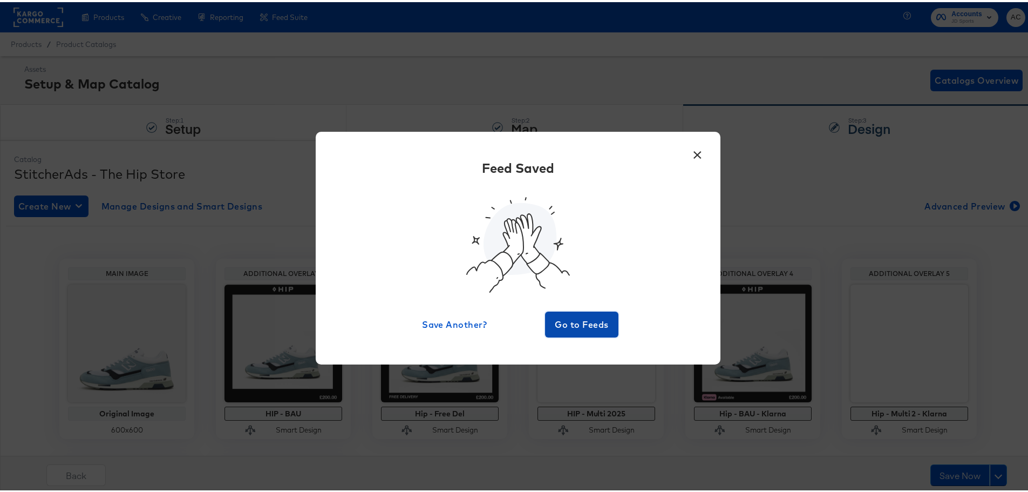
click at [568, 322] on span "Go to Feeds" at bounding box center [581, 322] width 65 height 15
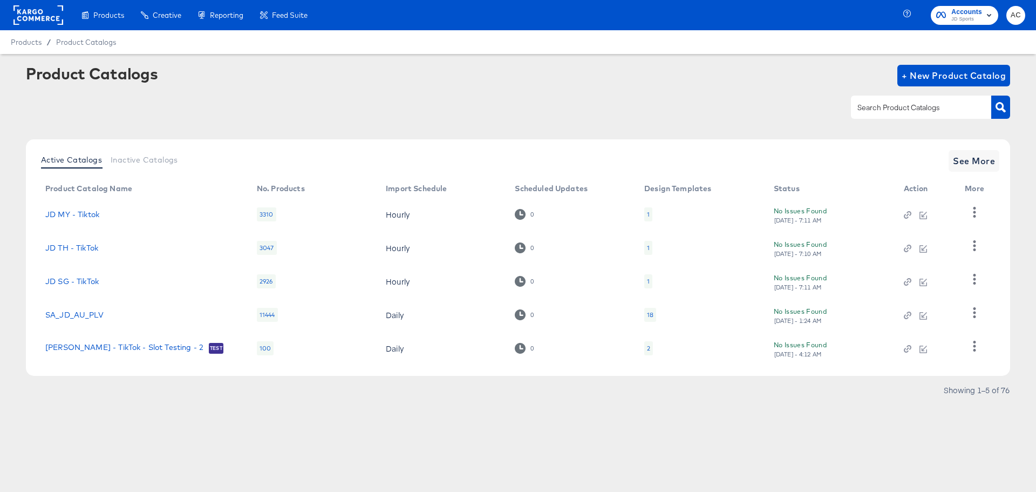
click at [899, 104] on input "text" at bounding box center [912, 107] width 115 height 12
type input "footpatrol"
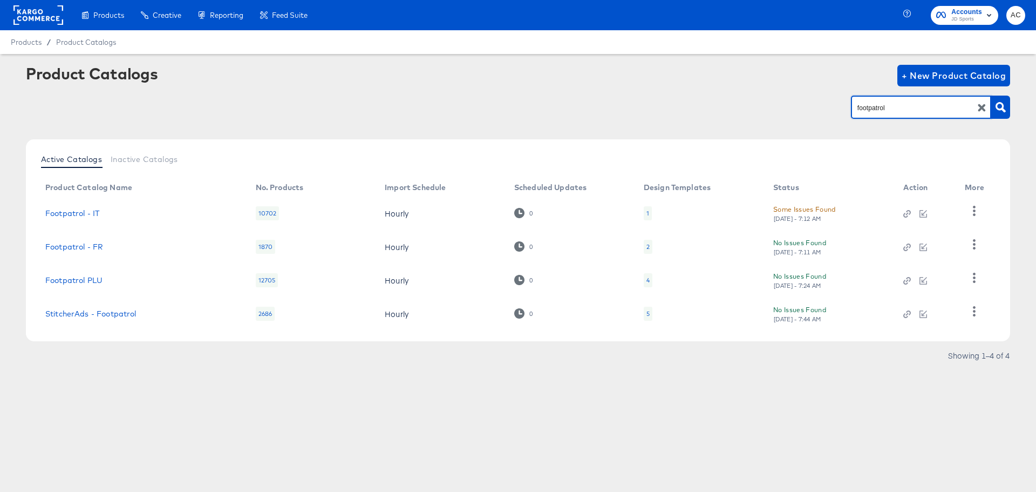
click at [71, 319] on td "StitcherAds - Footpatrol" at bounding box center [142, 313] width 210 height 33
click at [85, 312] on link "StitcherAds - Footpatrol" at bounding box center [90, 313] width 91 height 9
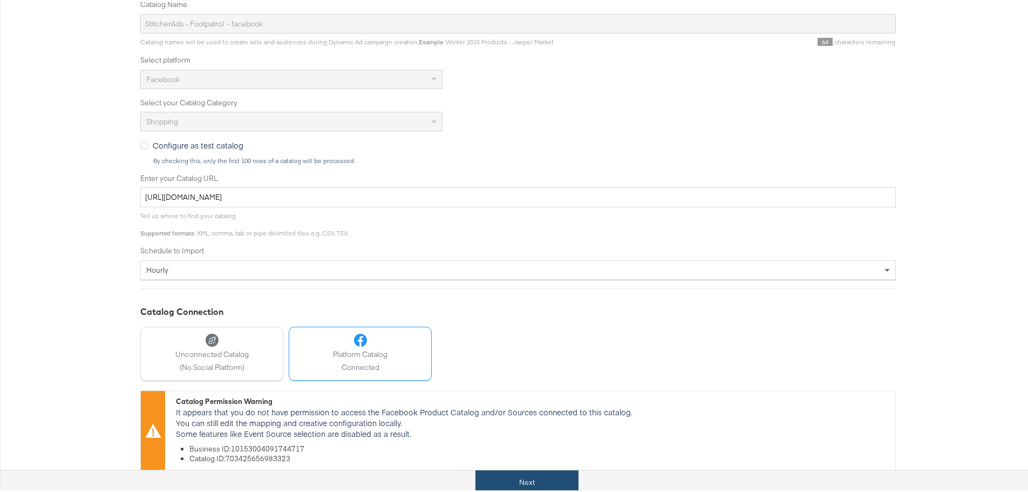
scroll to position [215, 0]
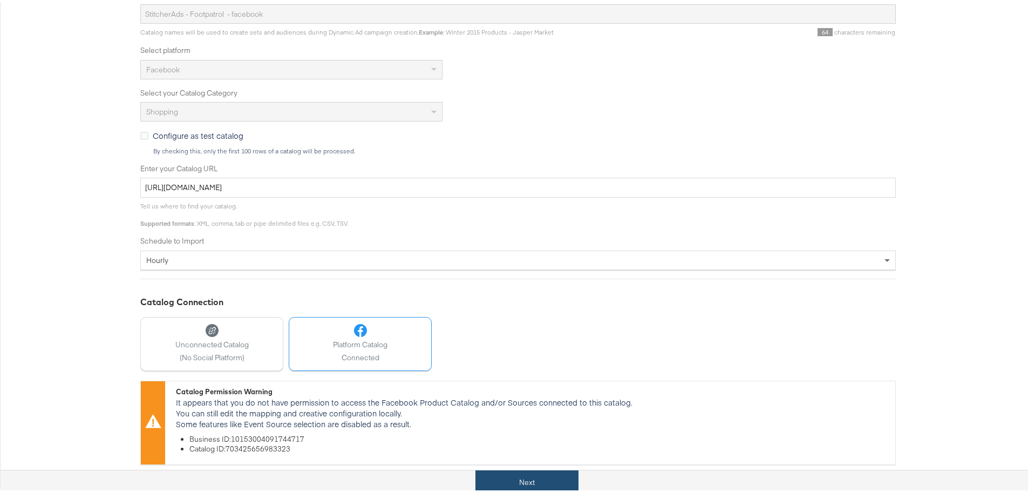
click at [549, 479] on button "Next" at bounding box center [526, 480] width 103 height 24
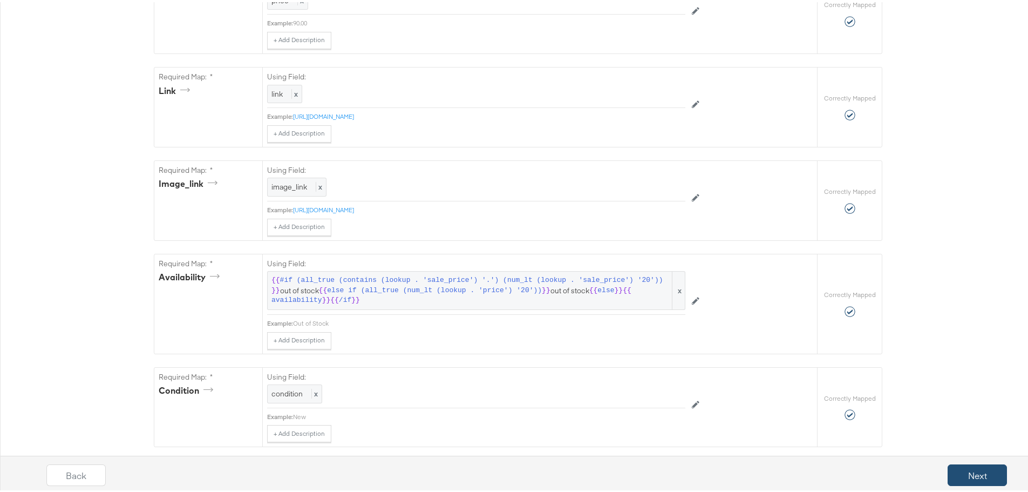
scroll to position [593, 0]
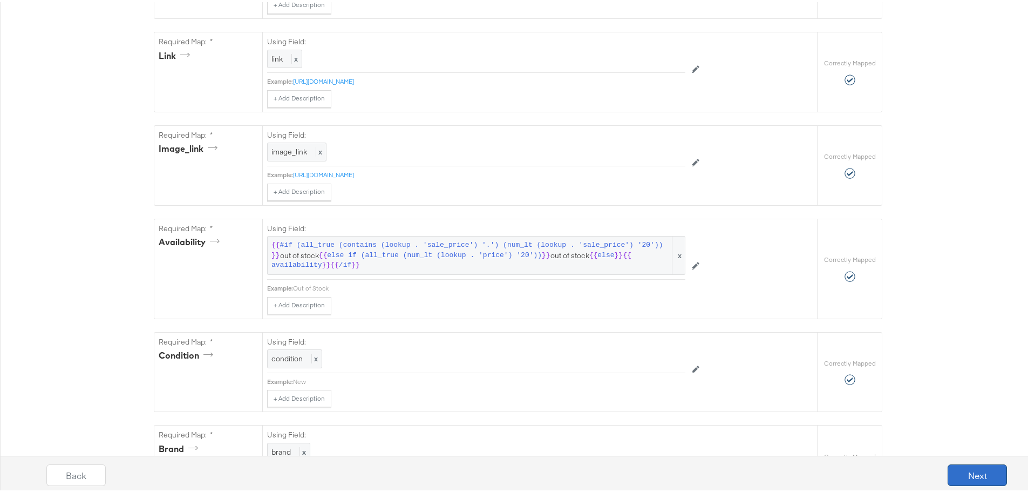
click at [976, 472] on button "Next" at bounding box center [976, 473] width 59 height 22
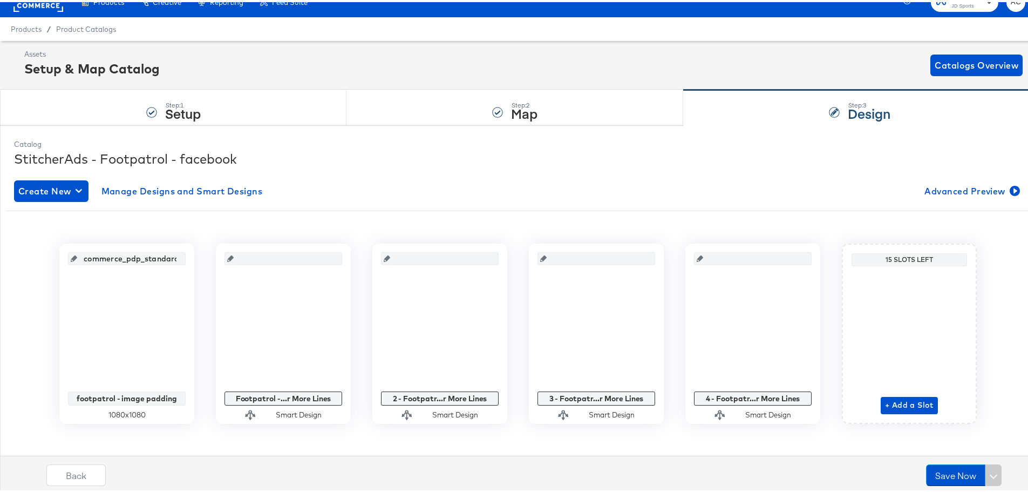
scroll to position [23, 0]
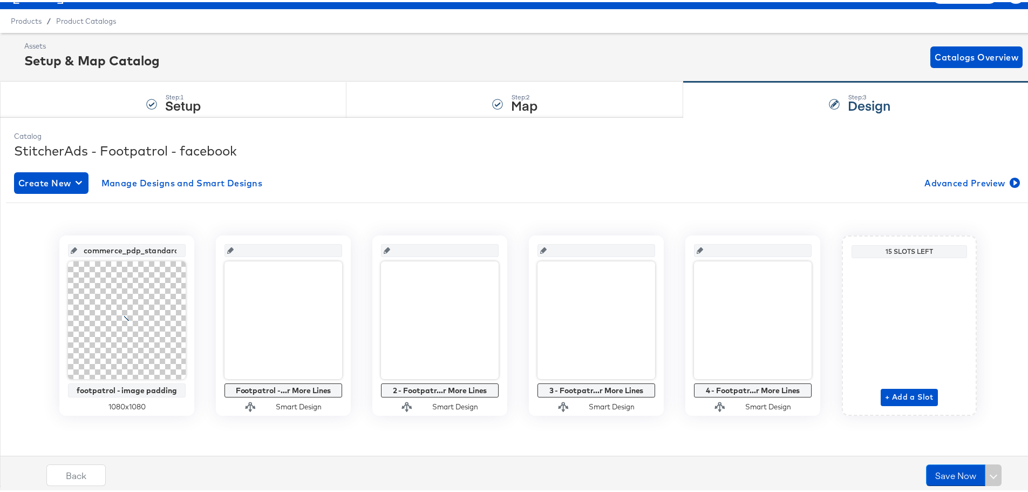
click at [954, 66] on div "Assets Setup & Map Catalog Catalogs Overview" at bounding box center [523, 55] width 998 height 32
click at [953, 56] on span "Catalogs Overview" at bounding box center [976, 54] width 84 height 15
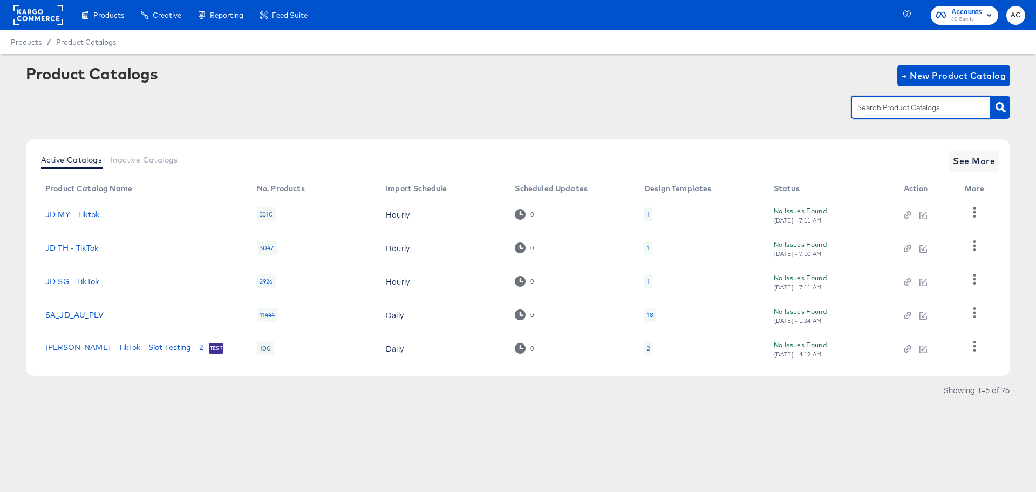
click at [907, 105] on input "text" at bounding box center [912, 107] width 115 height 12
type input "footpatrol"
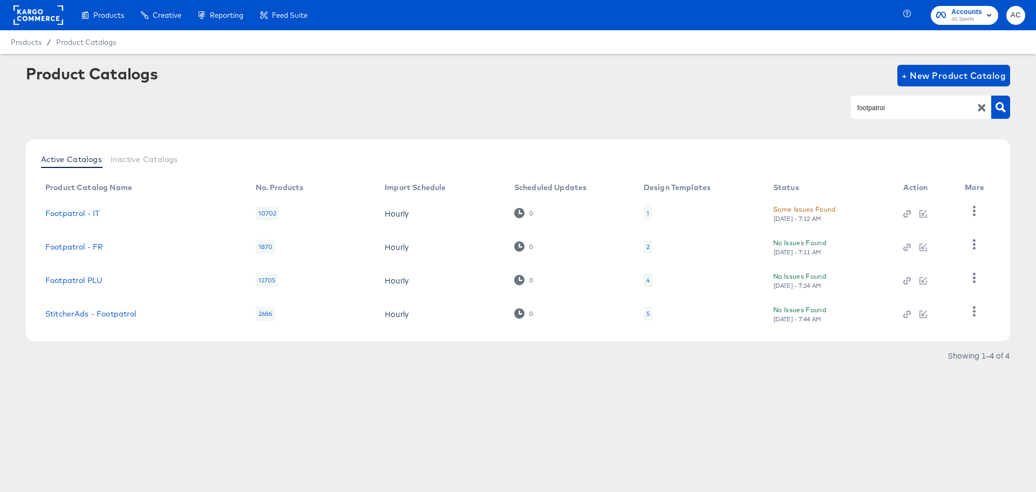
click at [81, 289] on td "Footpatrol PLU" at bounding box center [142, 279] width 210 height 33
click at [89, 281] on link "Footpatrol PLU" at bounding box center [73, 280] width 57 height 9
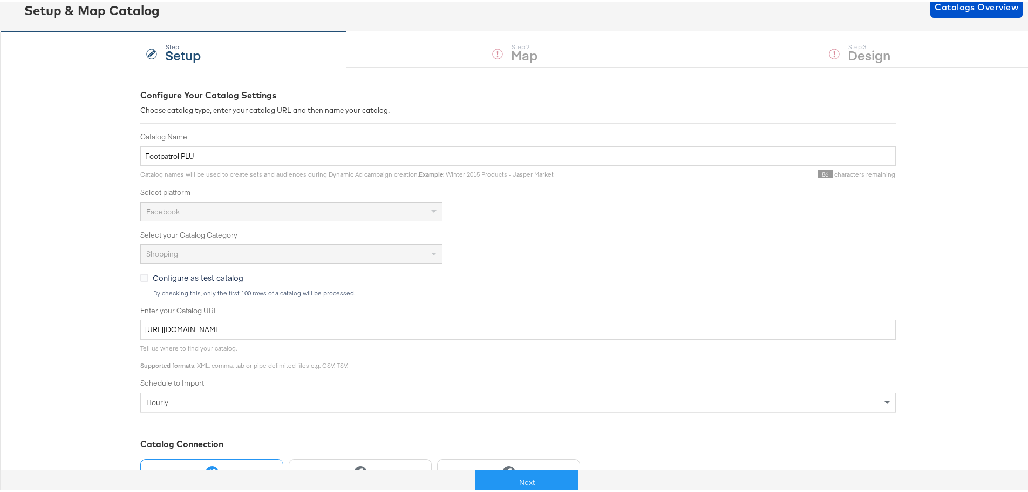
scroll to position [182, 0]
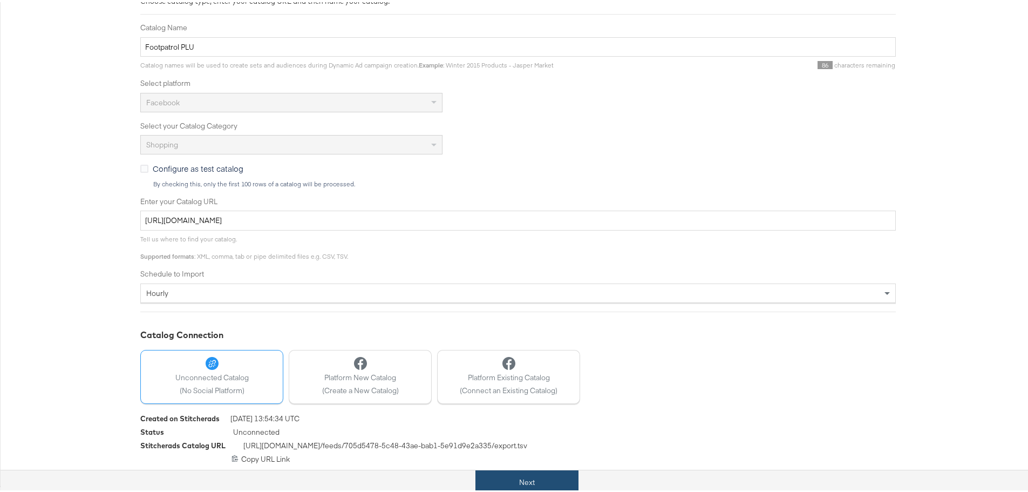
click at [488, 479] on button "Next" at bounding box center [526, 480] width 103 height 24
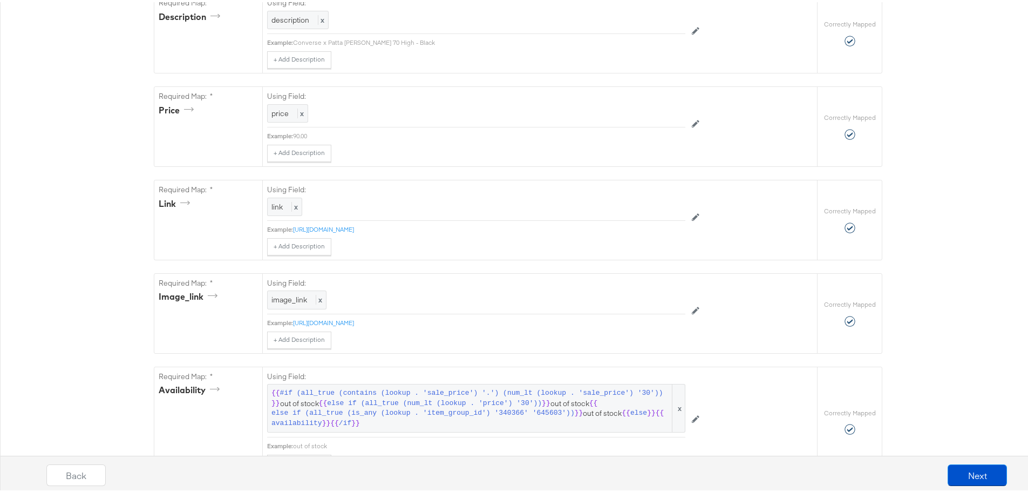
scroll to position [593, 0]
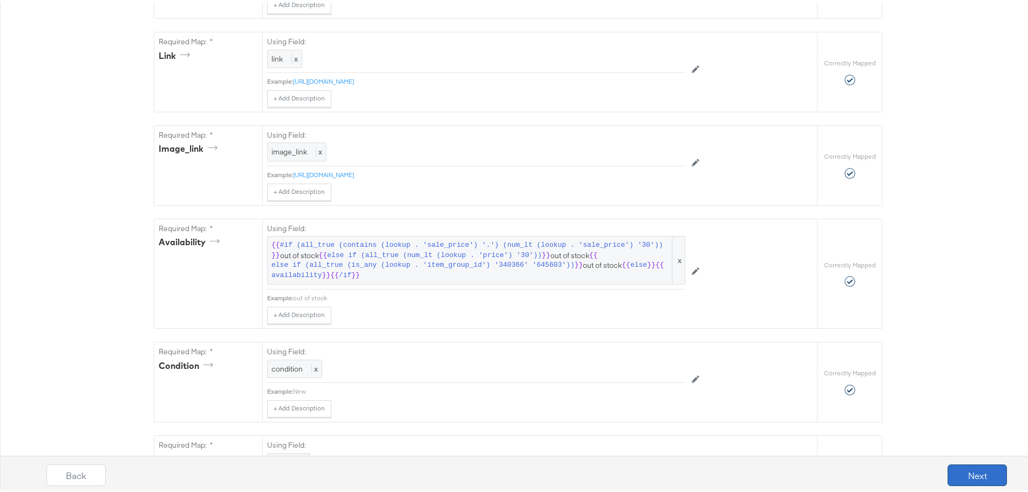
click at [977, 476] on button "Next" at bounding box center [976, 473] width 59 height 22
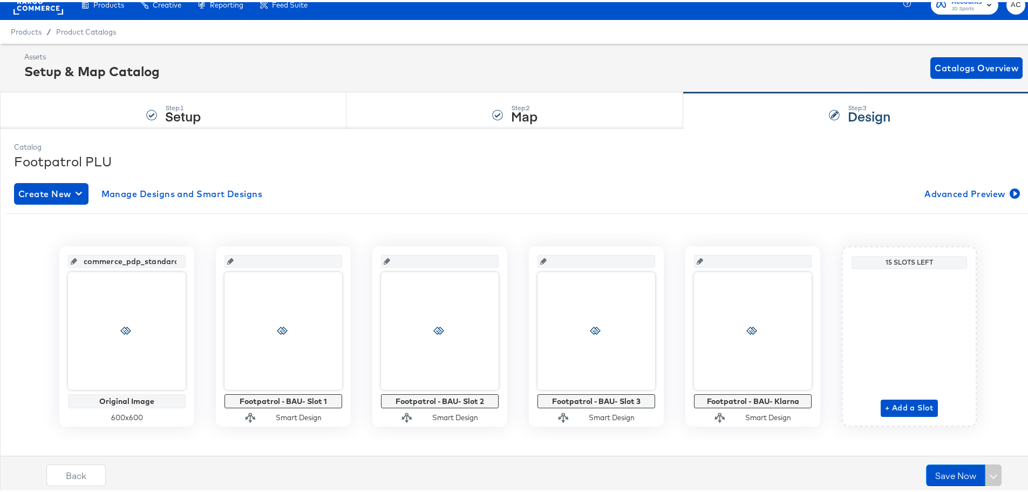
scroll to position [23, 0]
